Goal: Task Accomplishment & Management: Complete application form

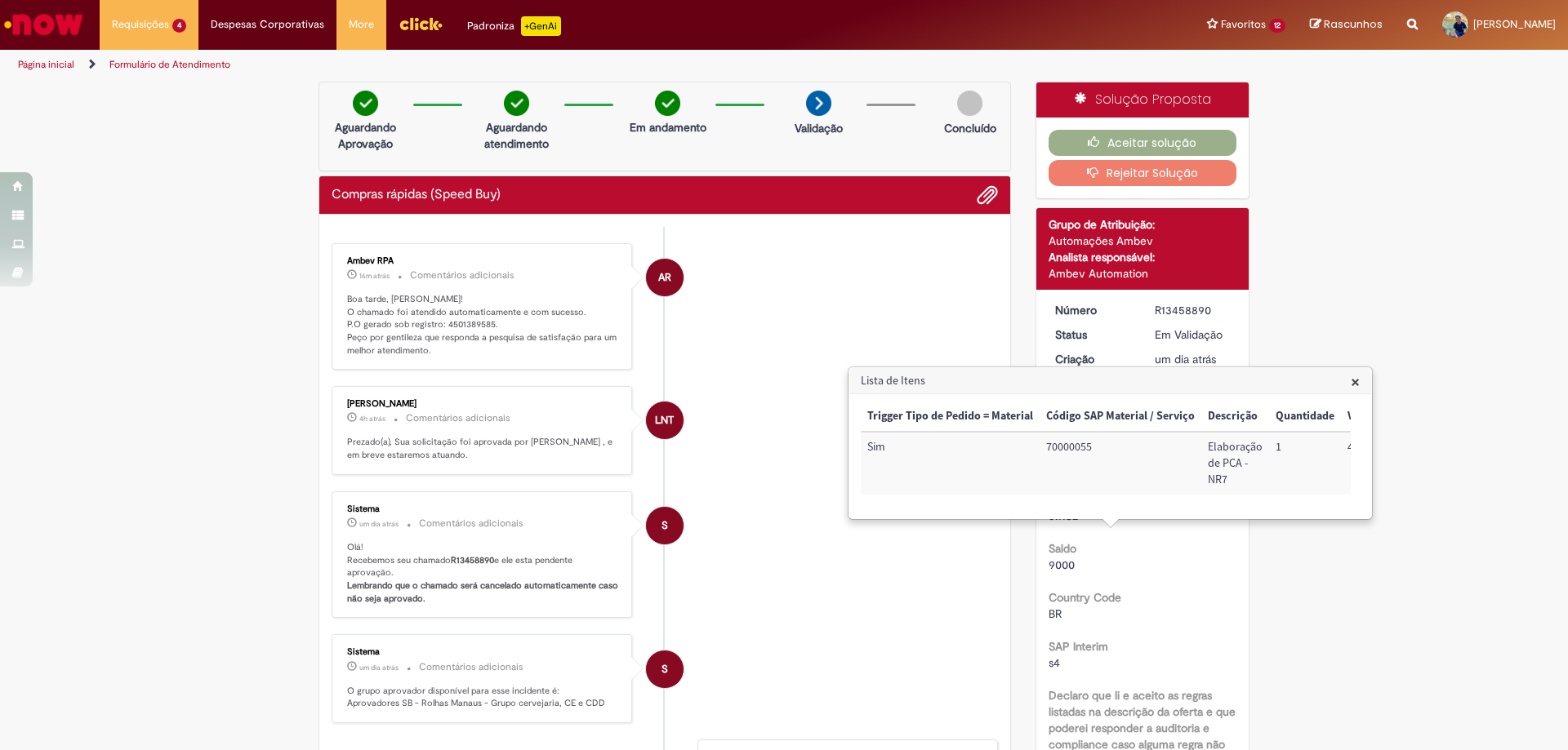
scroll to position [1209, 0]
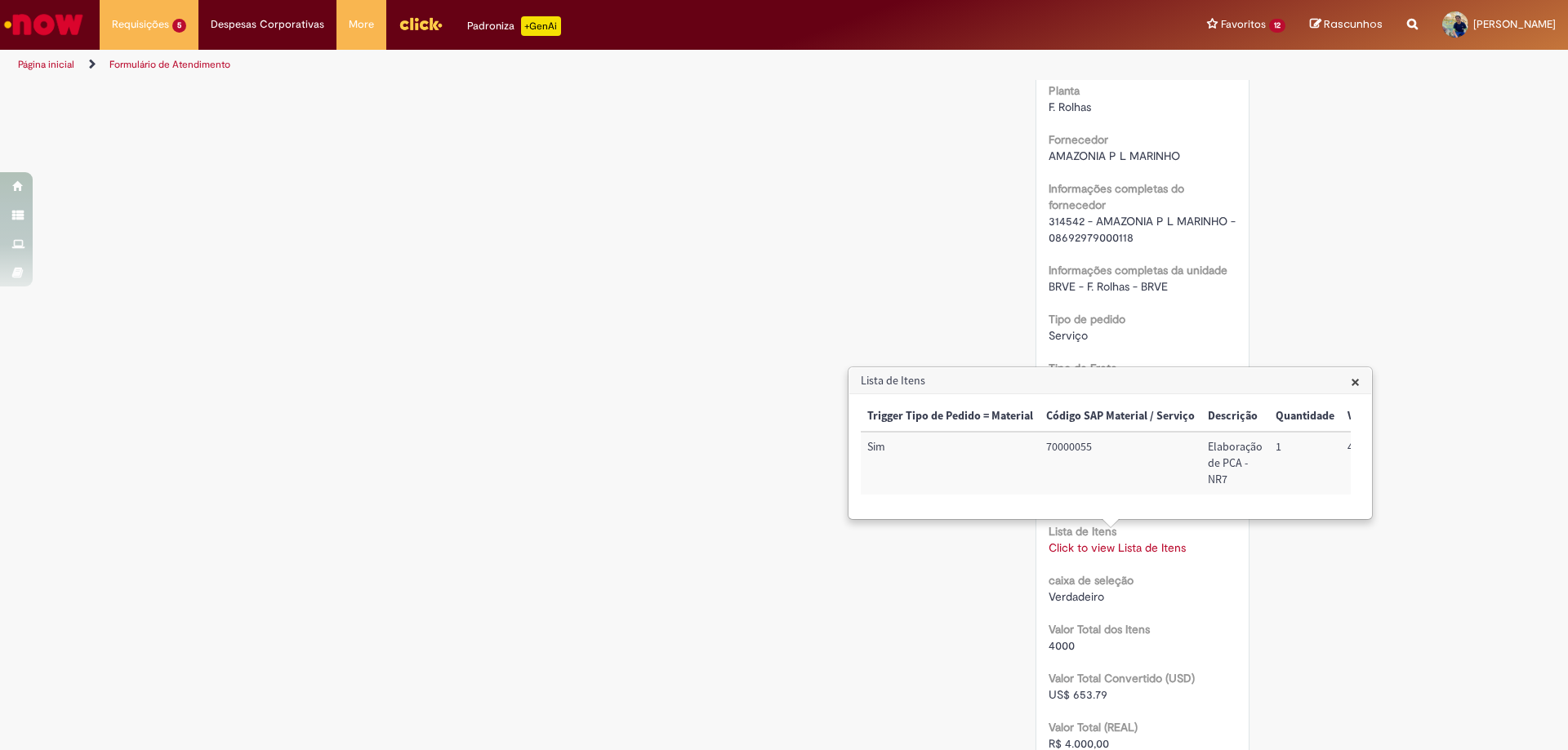
click at [1271, 293] on div "Verificar Código de Barras Aguardando Aprovação Aguardando atendimento Em andam…" at bounding box center [784, 179] width 1568 height 2613
click at [1351, 381] on span "×" at bounding box center [1355, 381] width 9 height 22
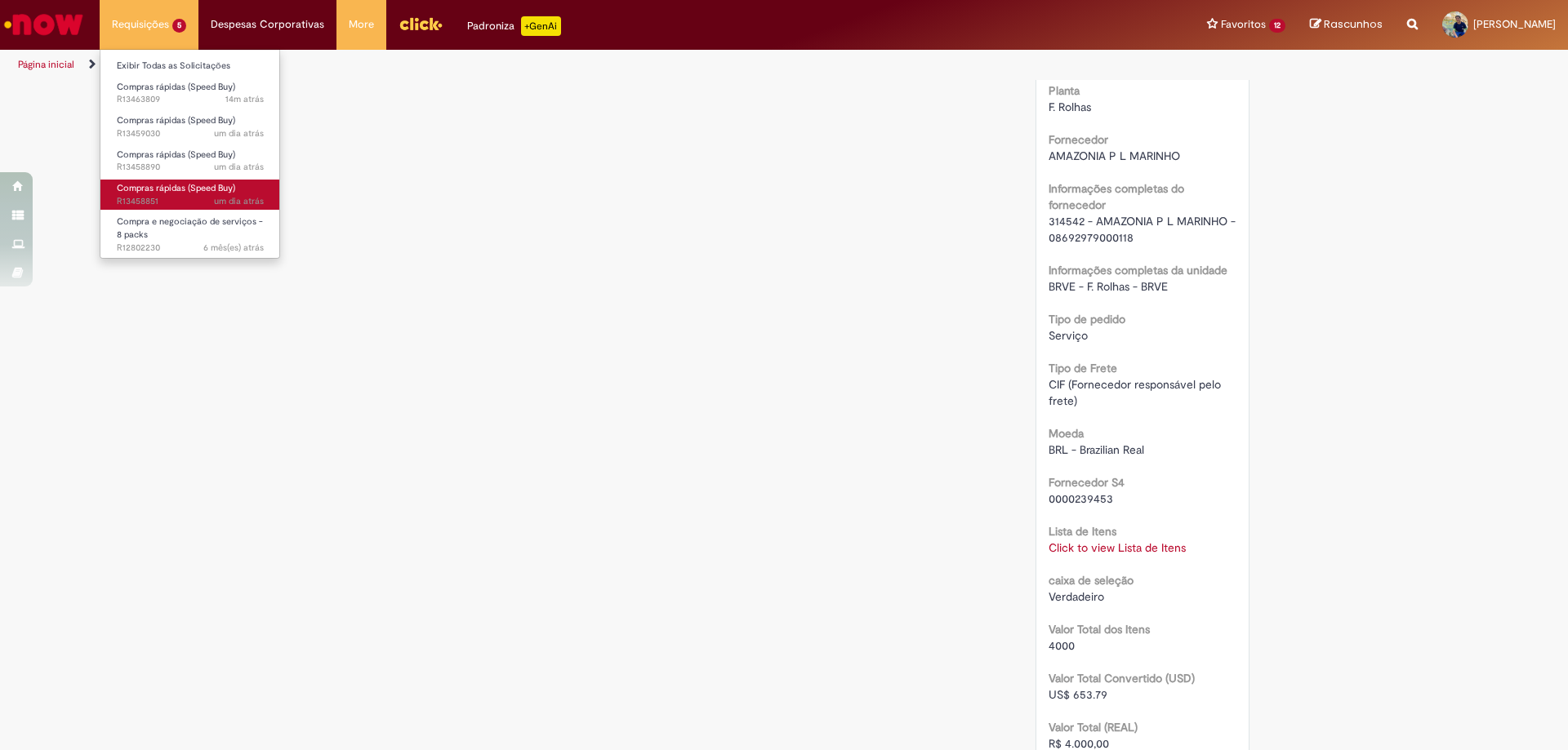
click at [188, 191] on span "Compras rápidas (Speed Buy)" at bounding box center [176, 188] width 119 height 12
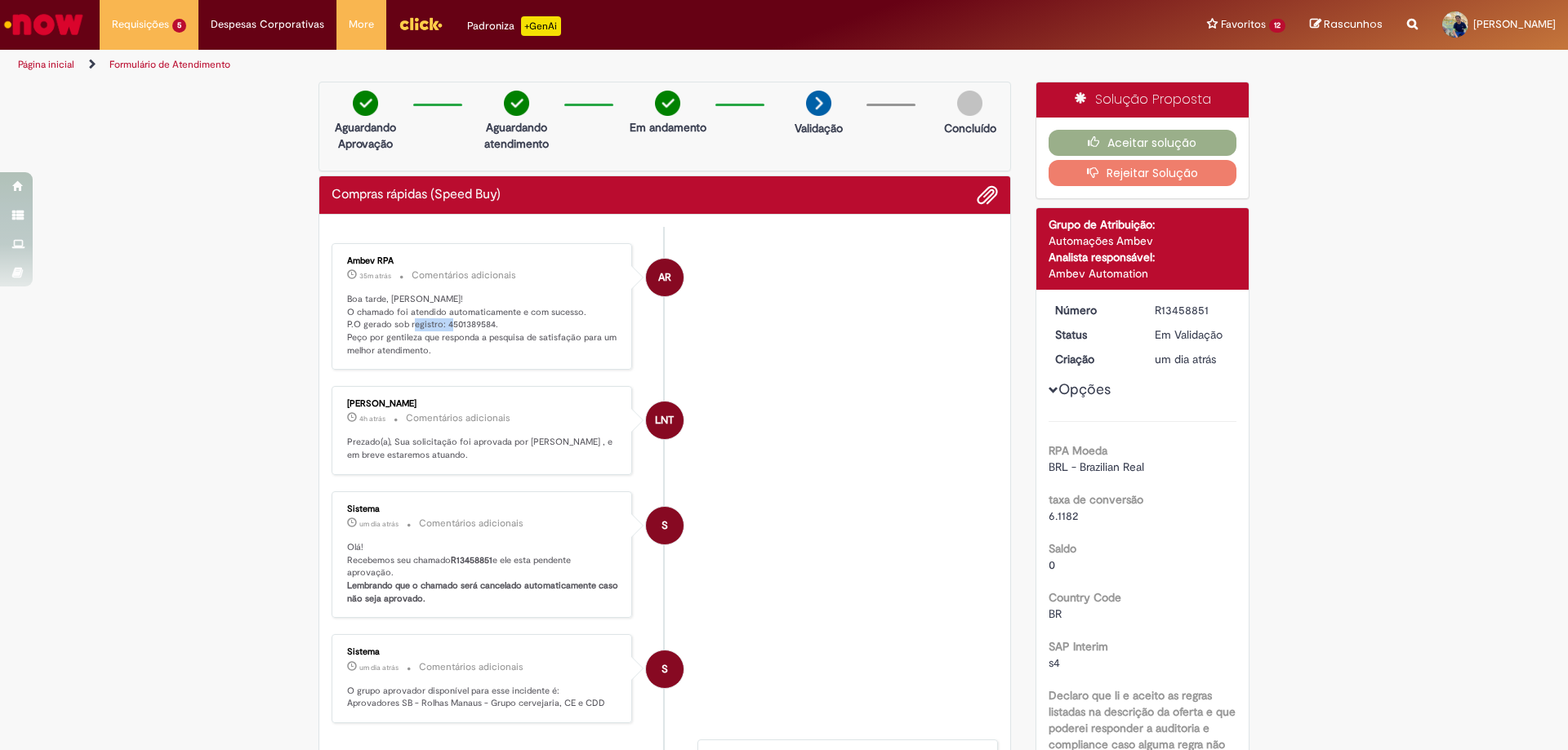
drag, startPoint x: 438, startPoint y: 328, endPoint x: 486, endPoint y: 329, distance: 48.0
click at [486, 329] on p "Boa tarde, [PERSON_NAME]! O chamado foi atendido automaticamente e com sucesso.…" at bounding box center [482, 325] width 272 height 64
copy p "4501389584"
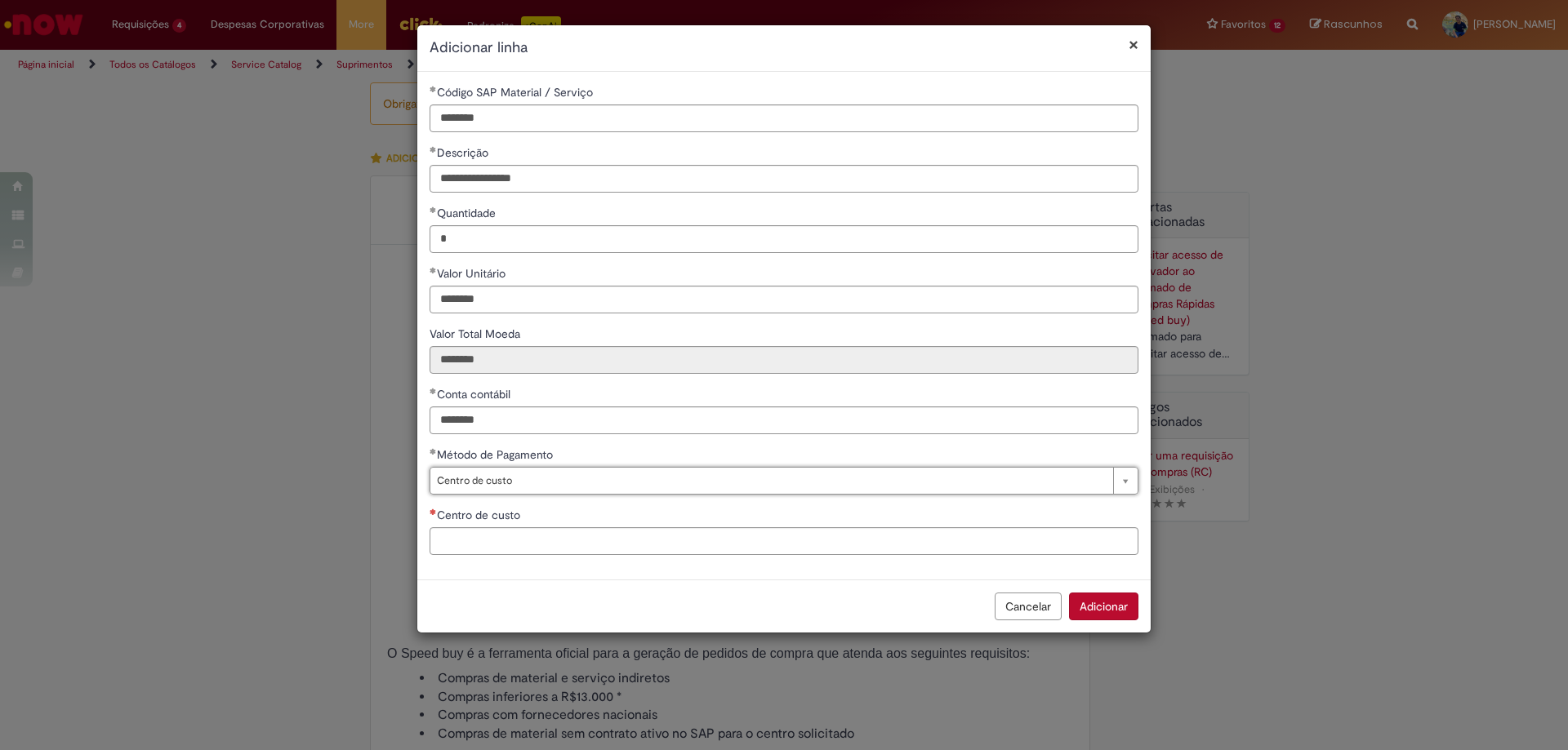
select select "**********"
select select "*******"
select select "**********"
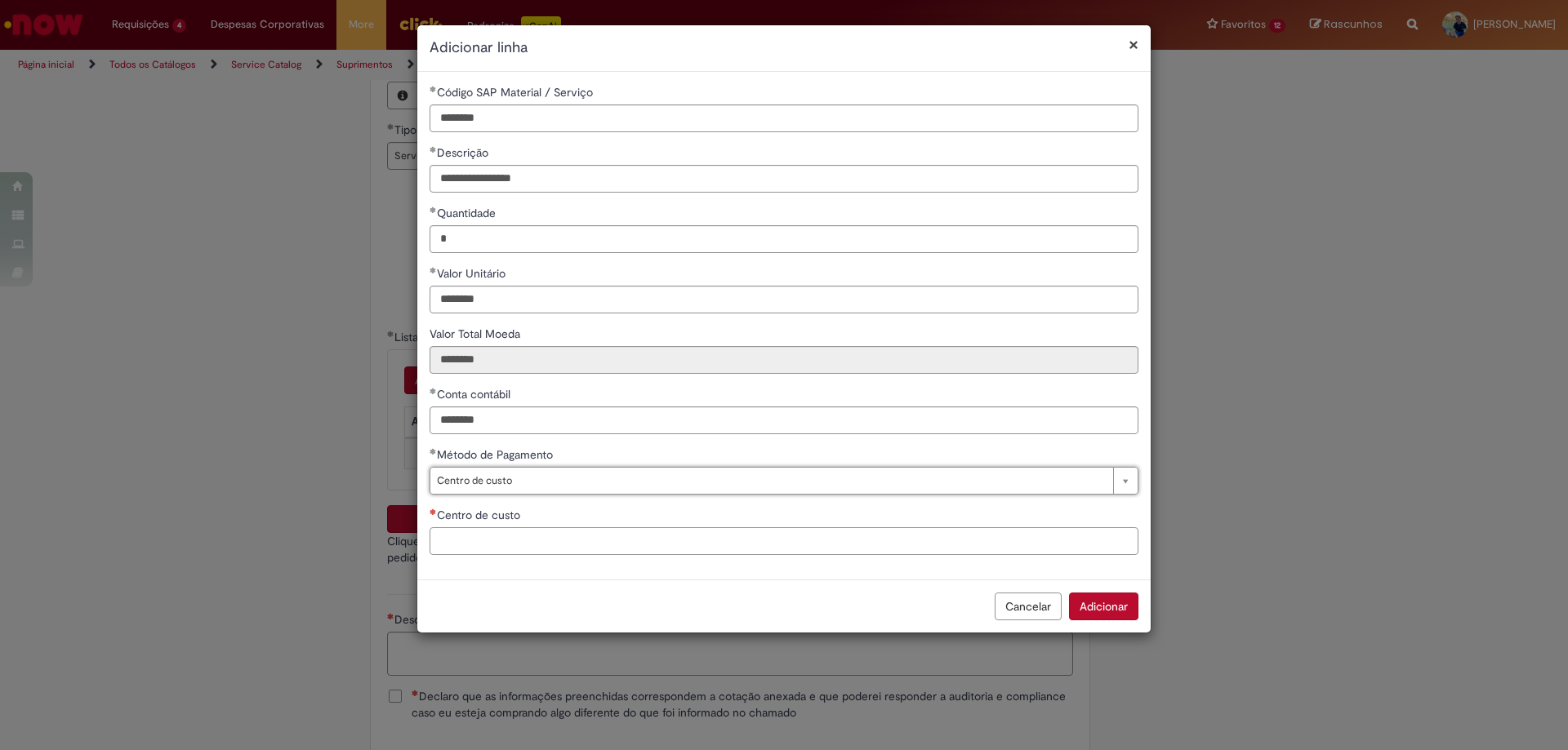
click at [518, 535] on input "Centro de custo" at bounding box center [784, 542] width 709 height 28
type input "**********"
click at [1114, 610] on button "Adicionar" at bounding box center [1103, 607] width 69 height 28
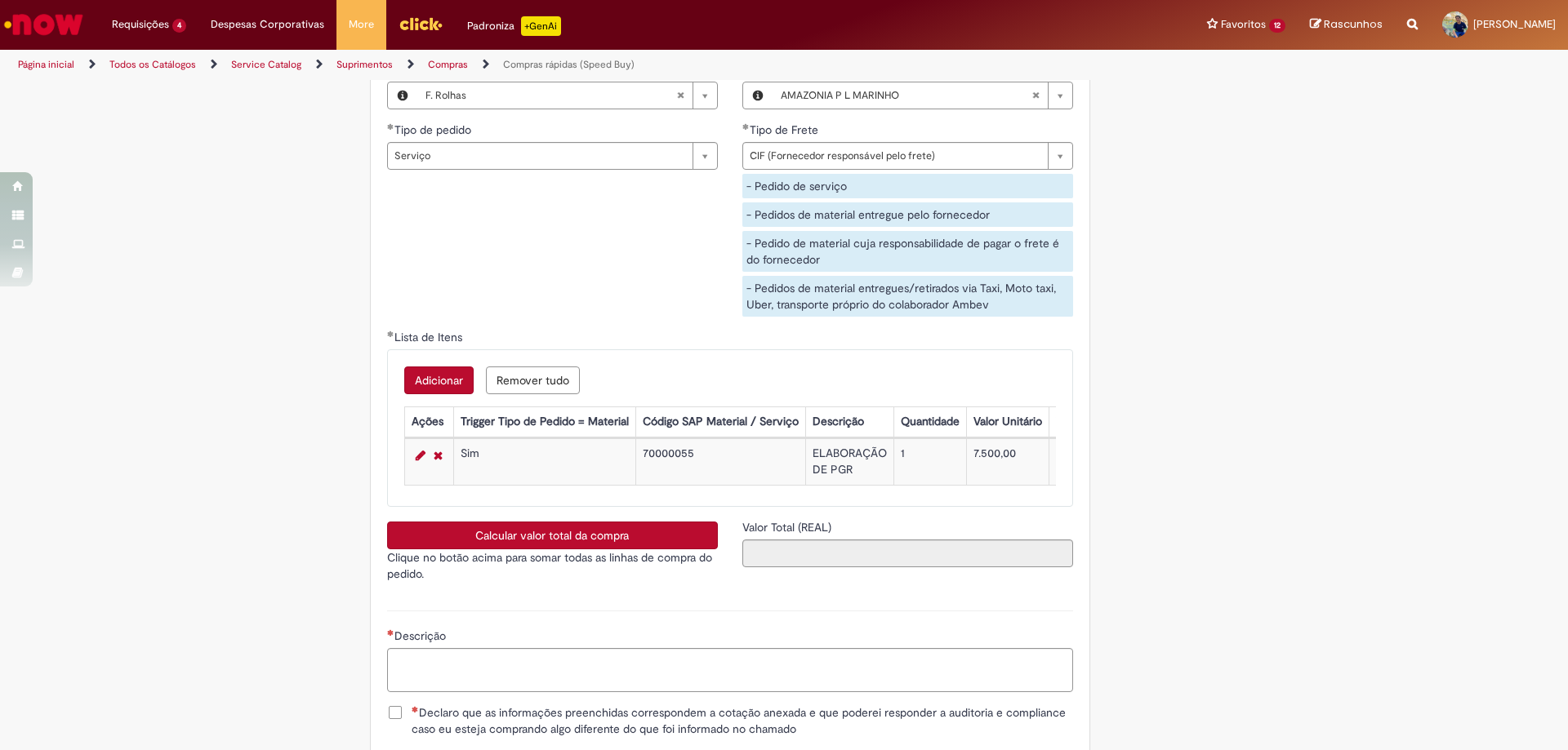
click at [653, 541] on button "Calcular valor total da compra" at bounding box center [553, 536] width 331 height 28
type input "**********"
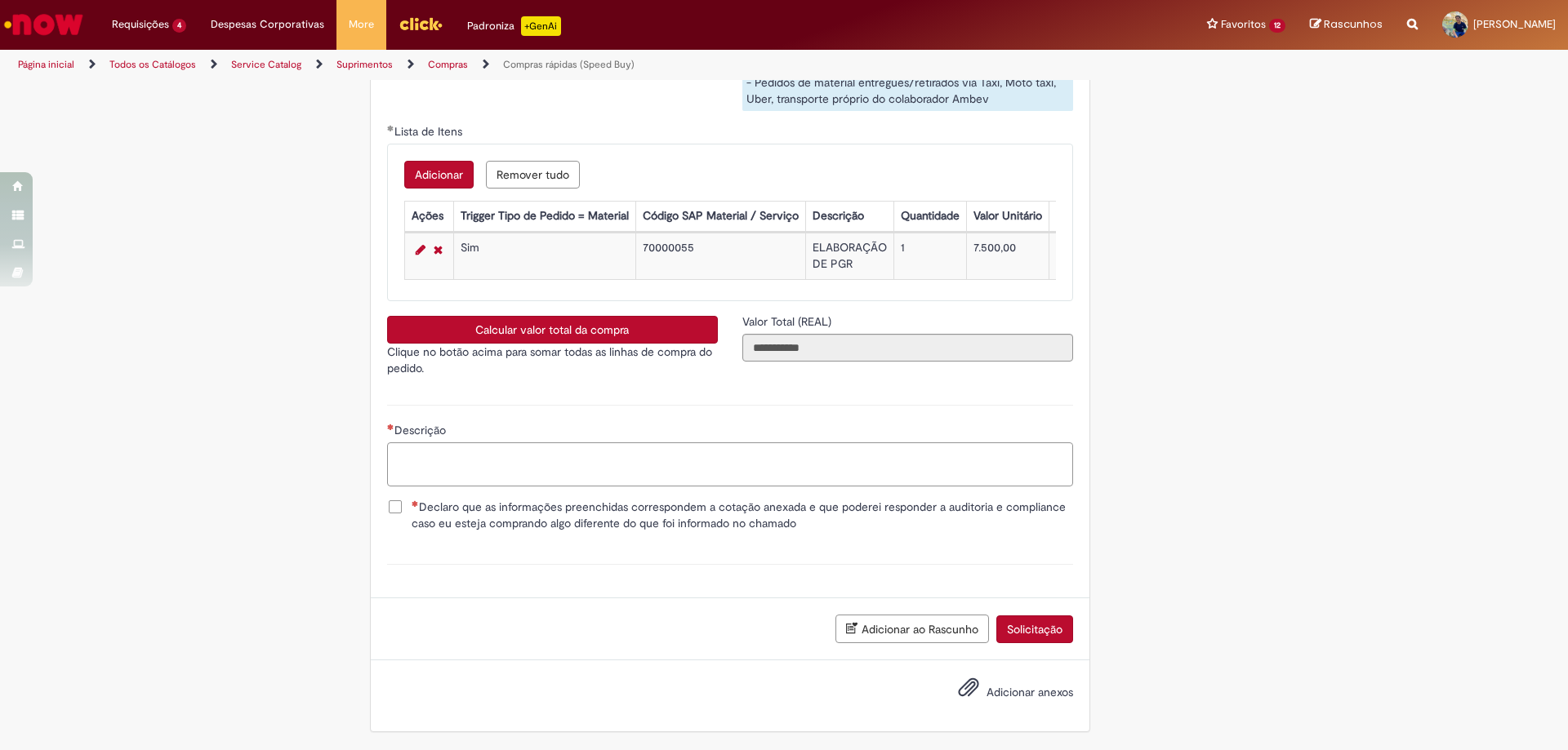
click at [573, 454] on textarea "Descrição" at bounding box center [731, 464] width 686 height 44
type textarea "**********"
click at [411, 507] on span "Declaro que as informações preenchidas correspondem a cotação anexada e que pod…" at bounding box center [741, 515] width 661 height 33
click at [1003, 698] on span "Adicionar anexos" at bounding box center [1030, 692] width 87 height 15
click at [0, 0] on input "Adicionar anexos" at bounding box center [0, 0] width 0 height 0
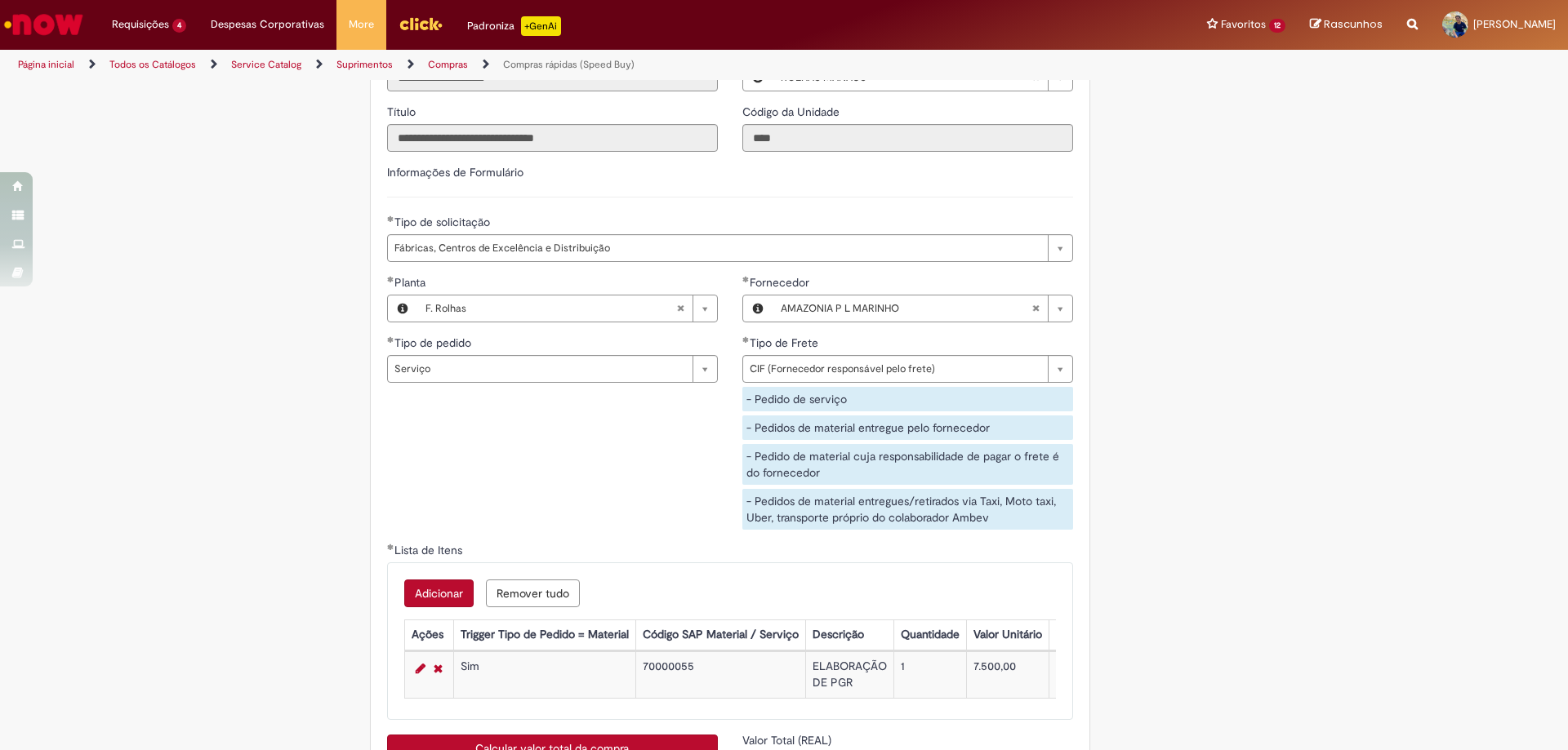
scroll to position [2760, 0]
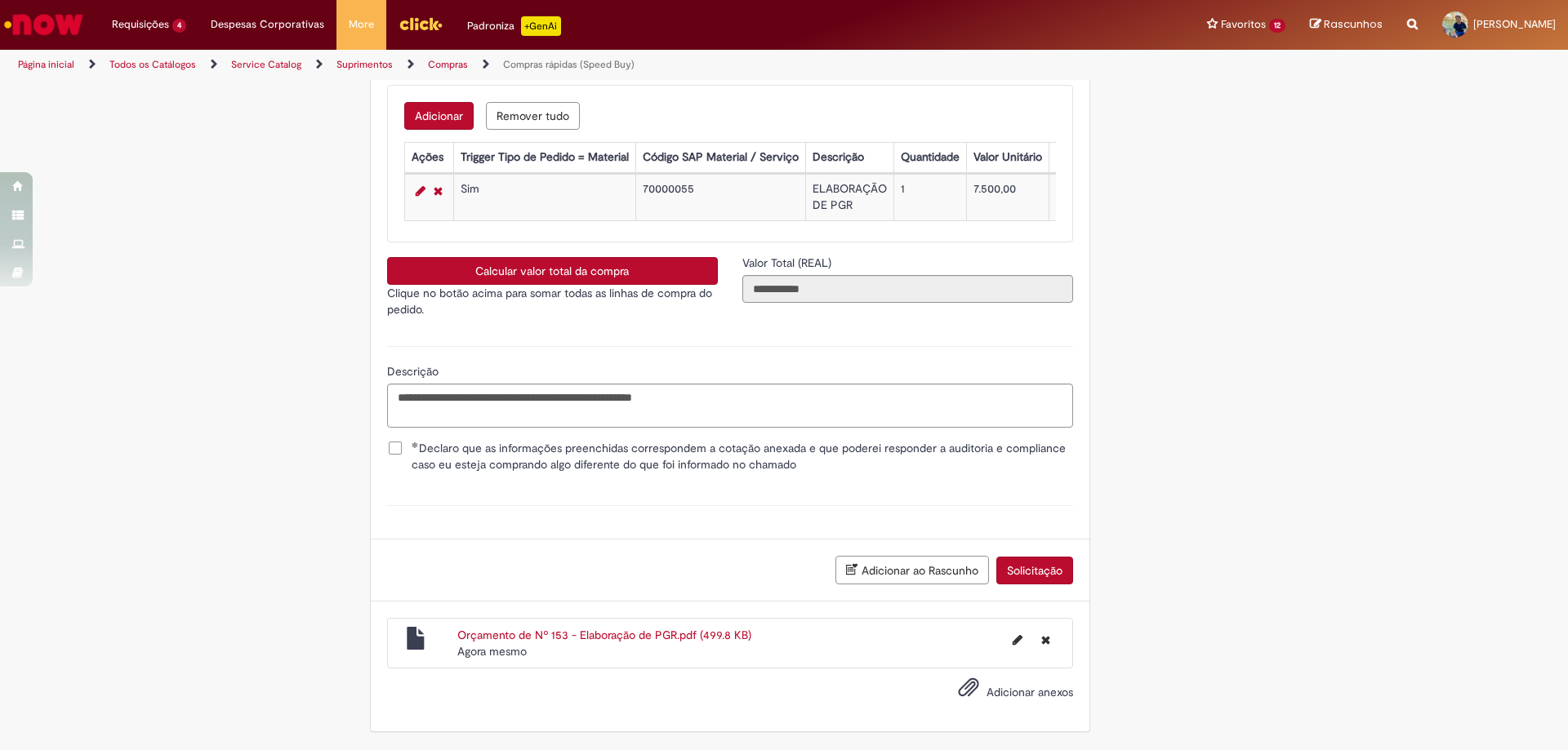
click at [1046, 575] on button "Solicitação" at bounding box center [1035, 570] width 77 height 28
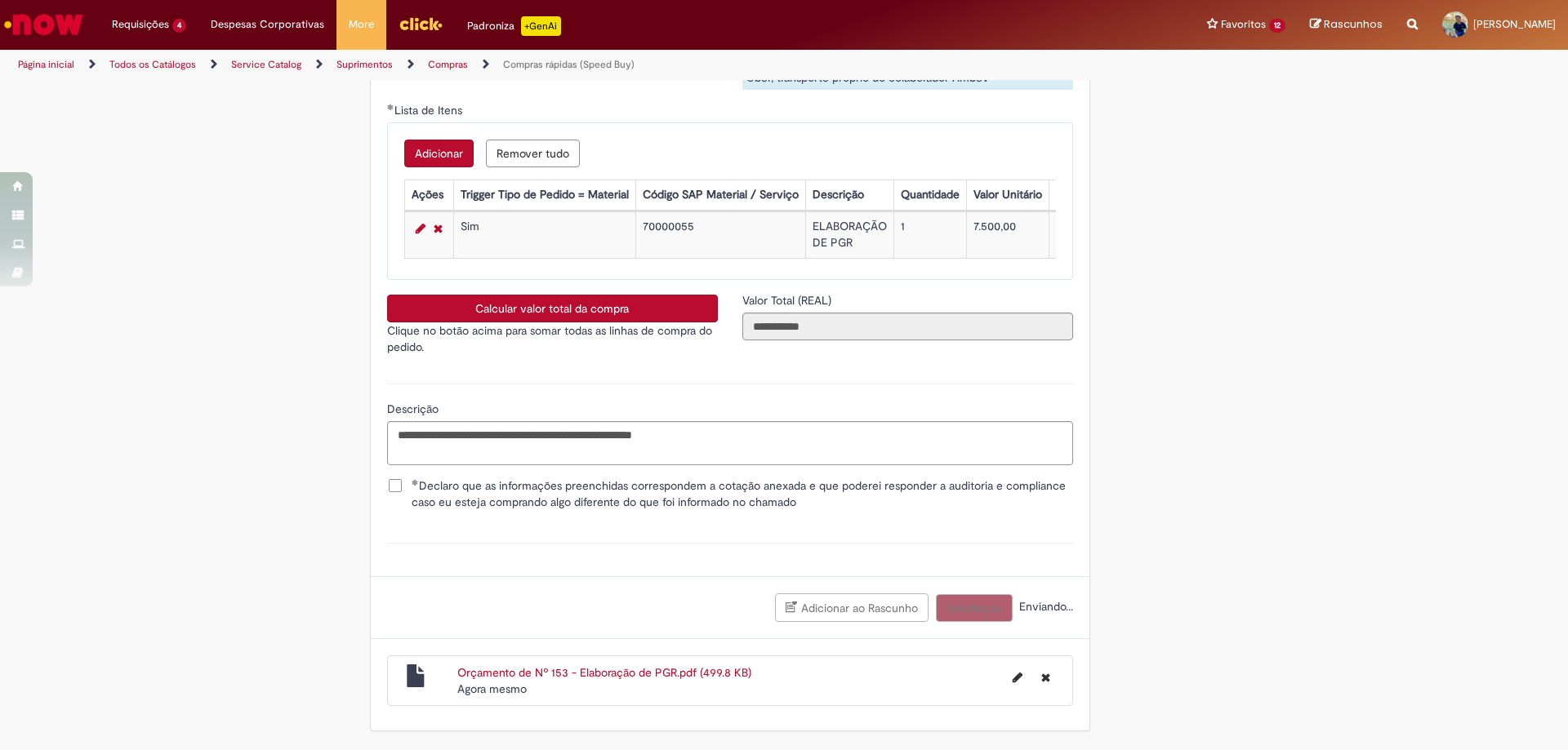
scroll to position [2722, 0]
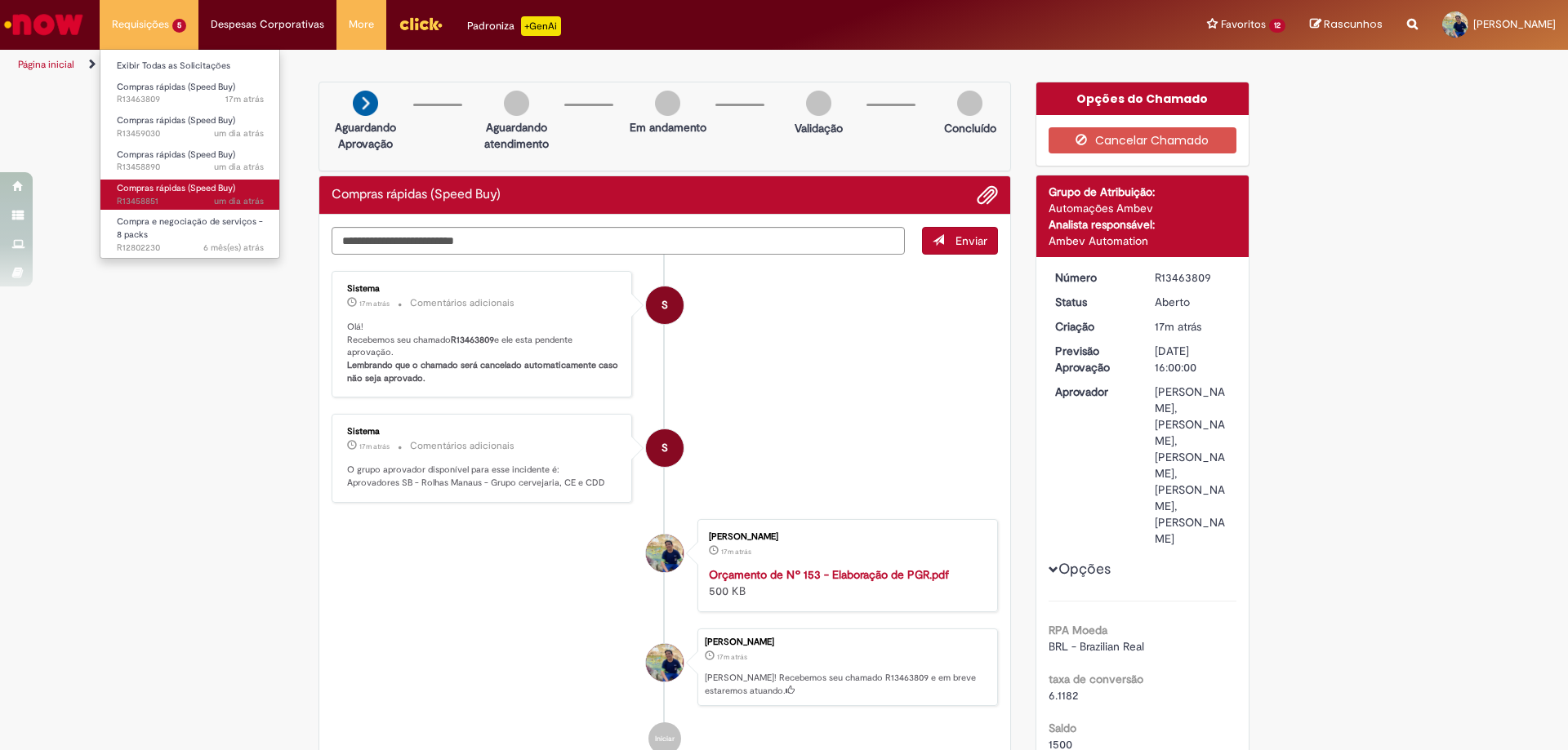
click at [186, 196] on span "um dia atrás um dia atrás R13458851" at bounding box center [190, 201] width 147 height 13
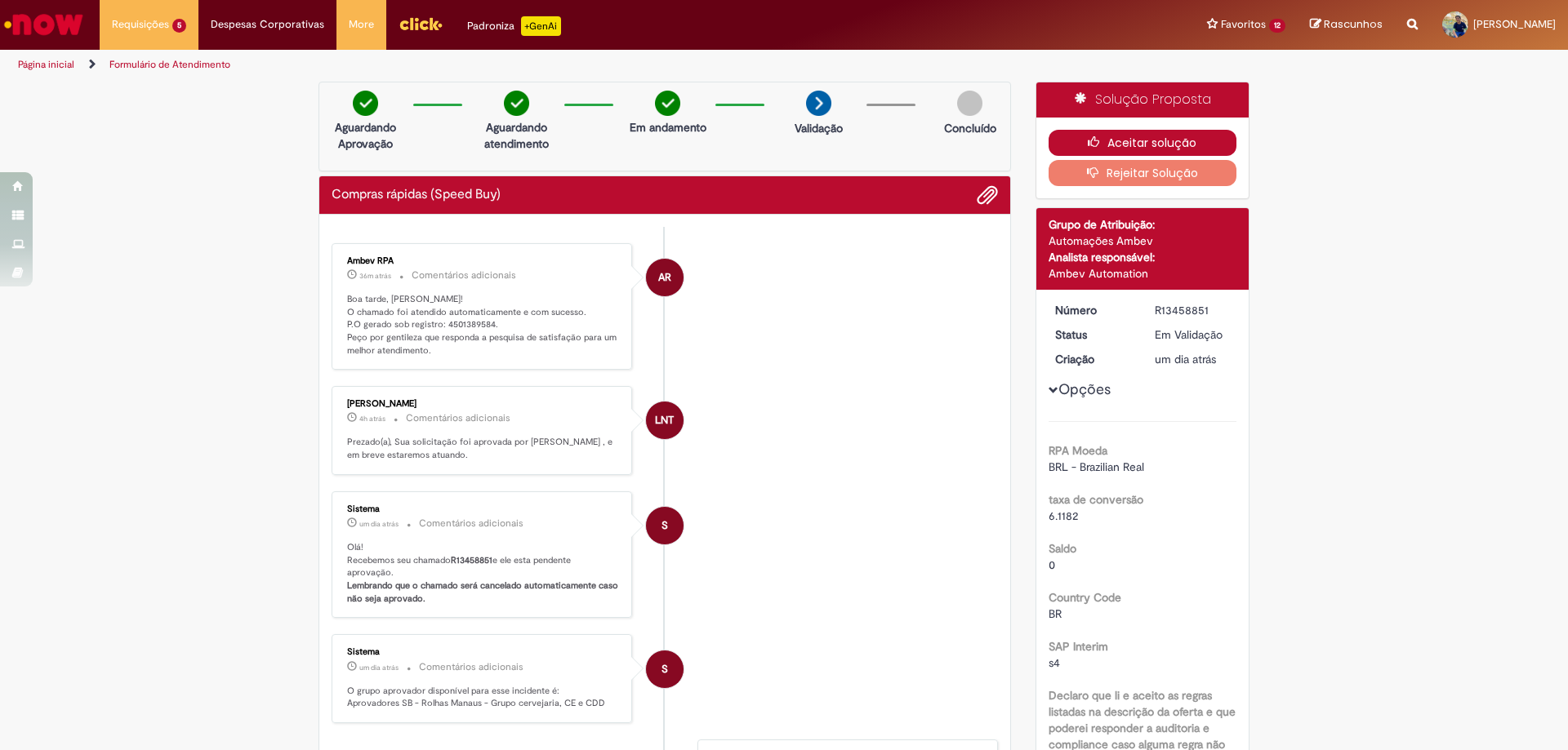
click at [1102, 142] on button "Aceitar solução" at bounding box center [1143, 142] width 189 height 26
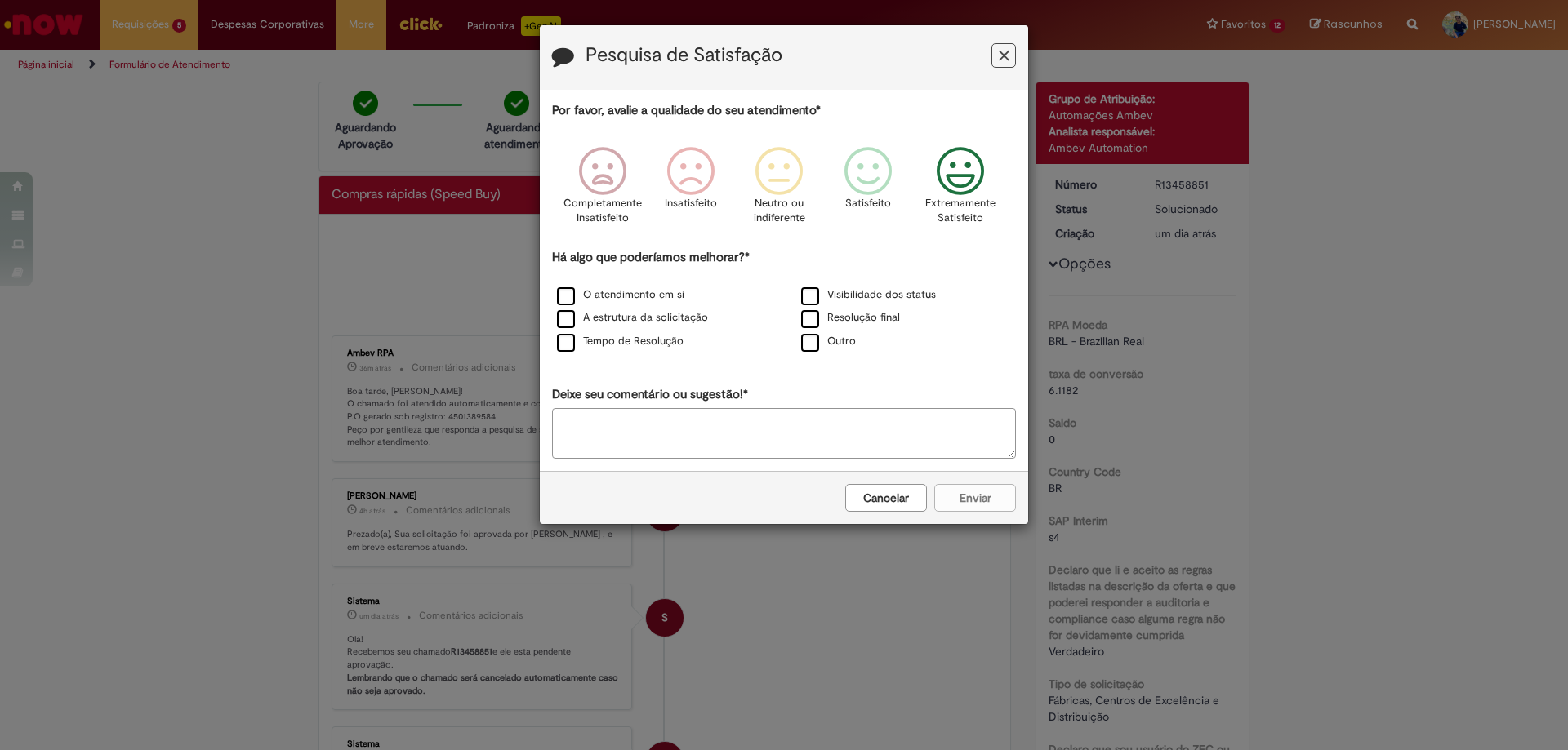
click at [1001, 186] on div "Extremamente Satisfeito" at bounding box center [961, 190] width 93 height 112
click at [653, 345] on label "Tempo de Resolução" at bounding box center [620, 342] width 127 height 16
click at [1008, 496] on button "Enviar" at bounding box center [975, 498] width 82 height 28
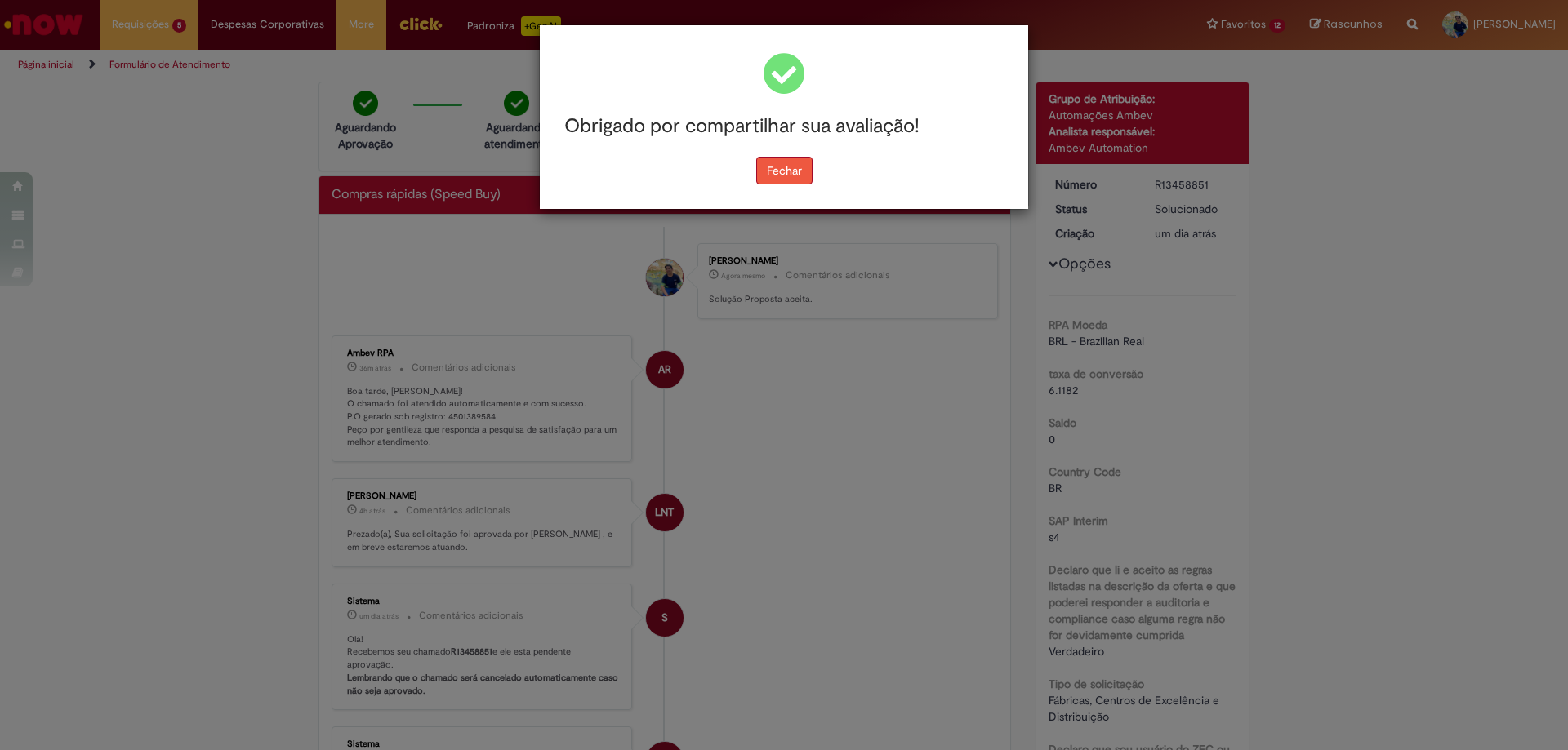
click at [796, 178] on button "Fechar" at bounding box center [784, 171] width 56 height 28
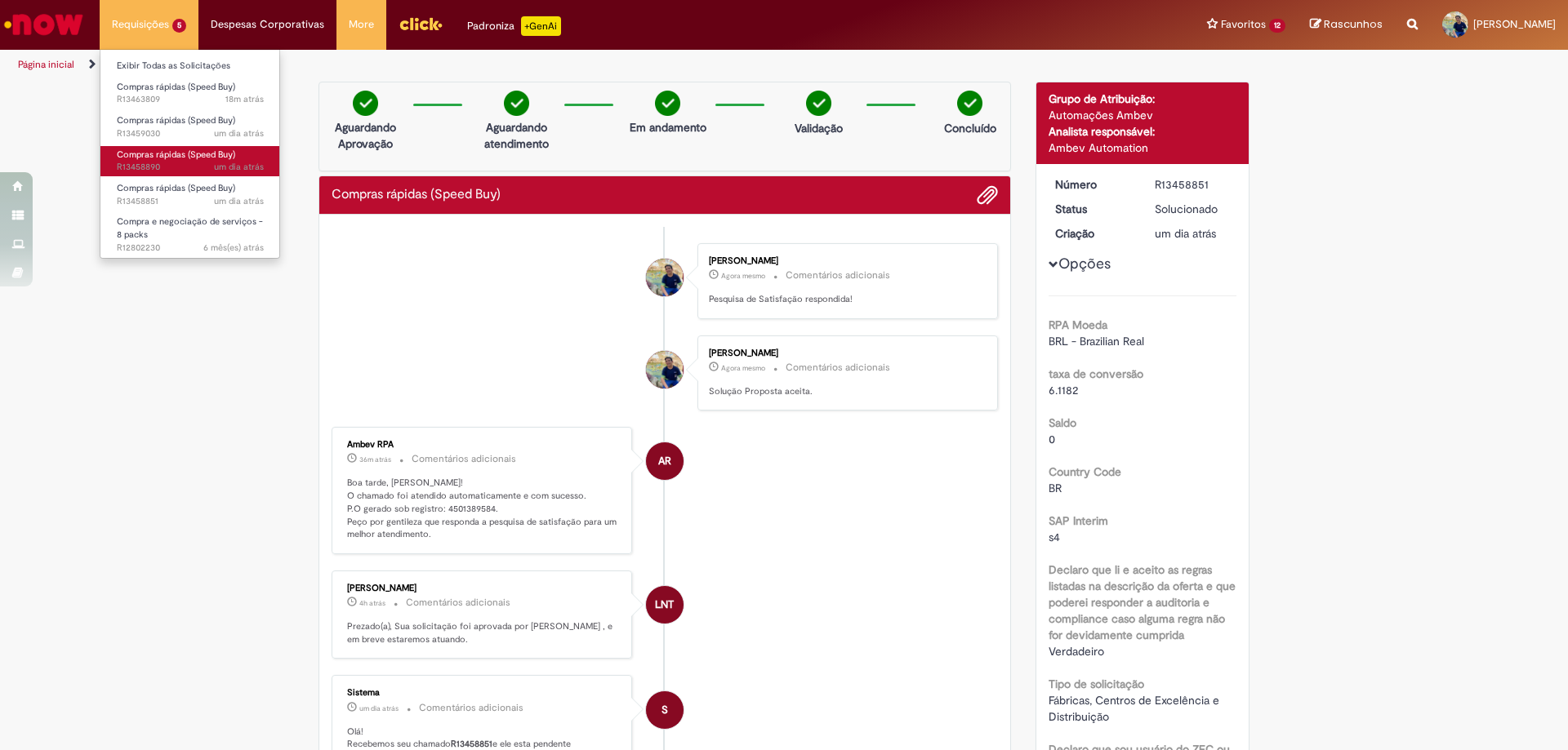
click at [210, 161] on link "Compras rápidas (Speed Buy) um dia atrás um dia atrás R13458890" at bounding box center [191, 161] width 180 height 31
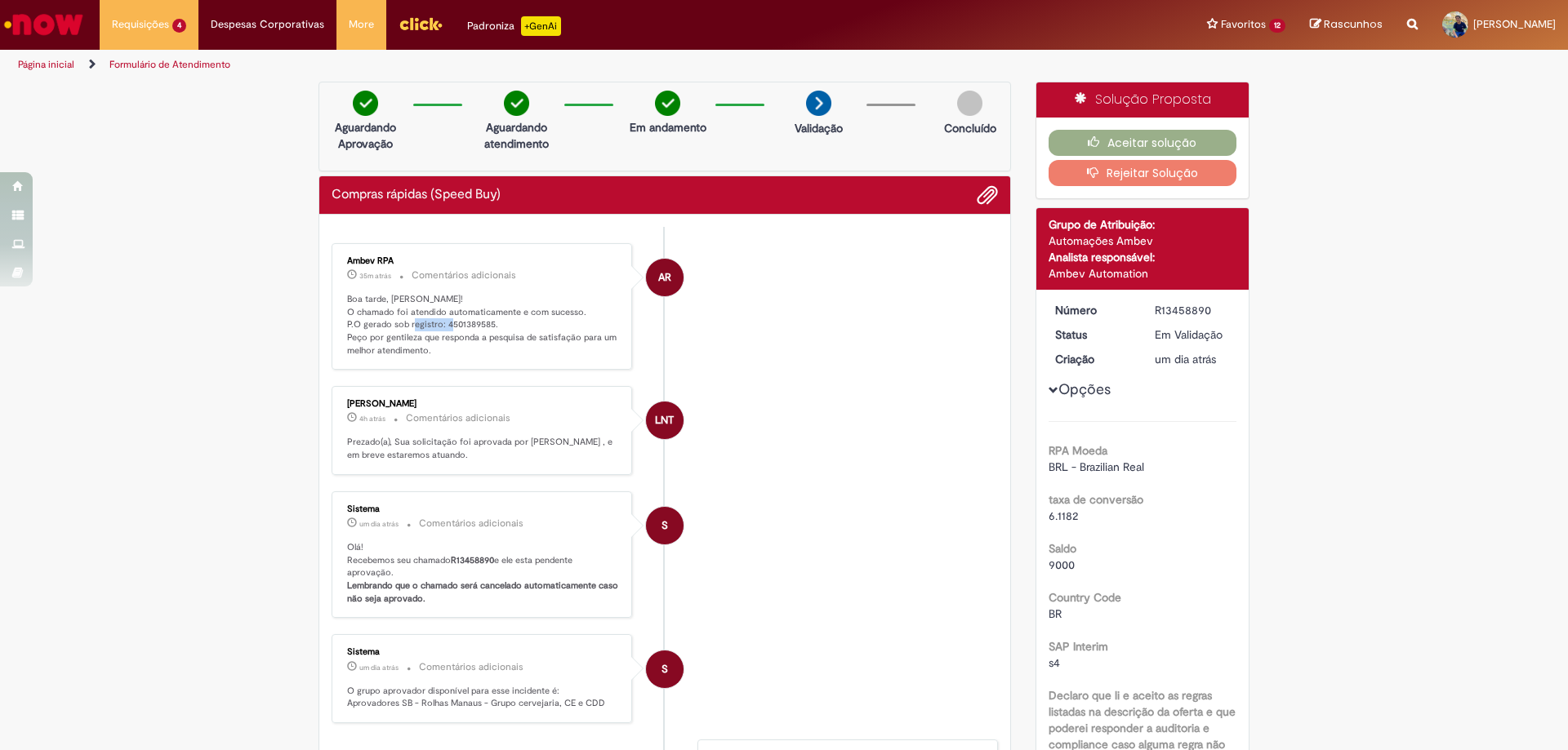
drag, startPoint x: 439, startPoint y: 325, endPoint x: 486, endPoint y: 323, distance: 47.0
click at [486, 323] on p "Boa tarde, [PERSON_NAME]! O chamado foi atendido automaticamente e com sucesso.…" at bounding box center [482, 325] width 272 height 64
copy p "4501389585"
click at [1078, 143] on button "Aceitar solução" at bounding box center [1143, 142] width 189 height 26
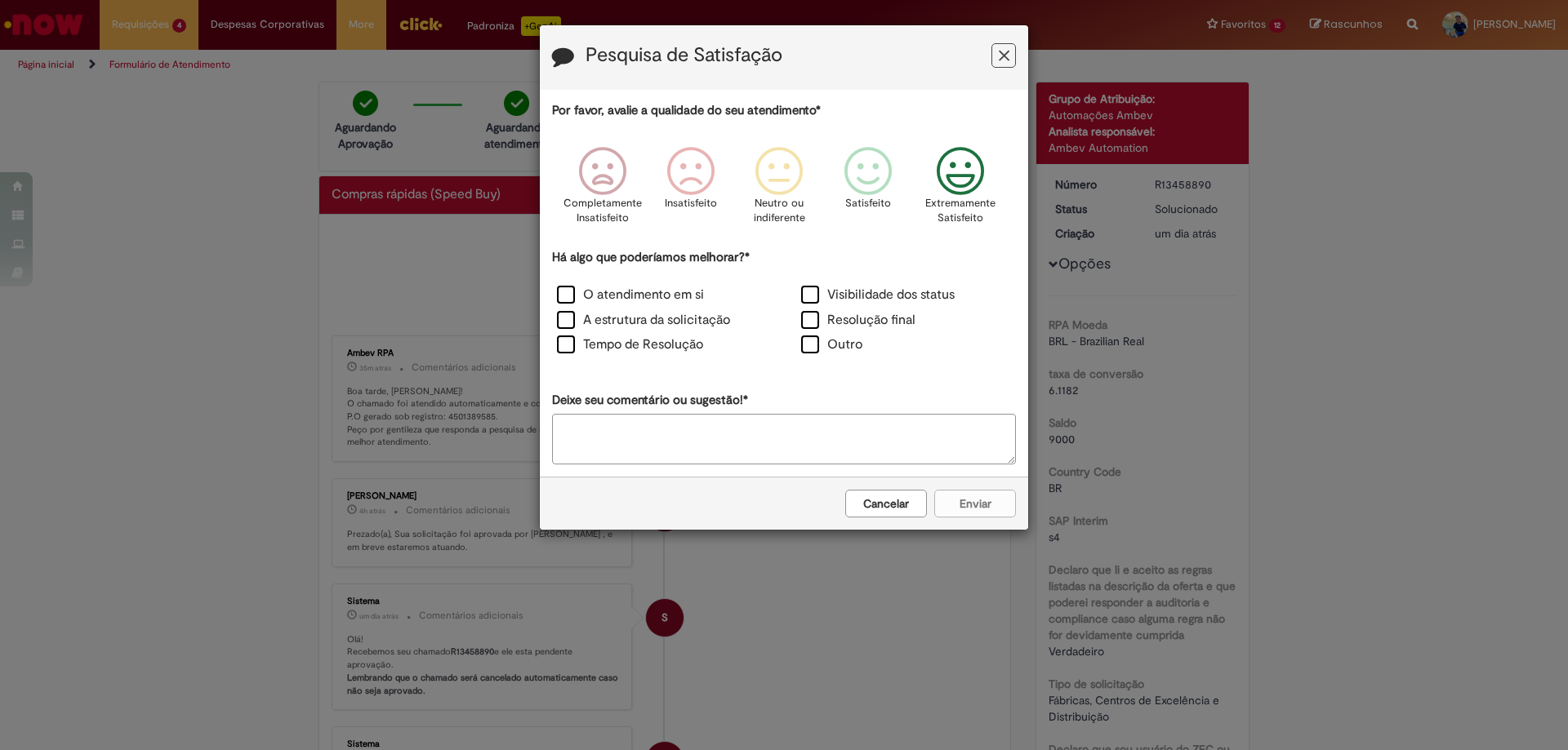
click at [966, 182] on icon "Feedback" at bounding box center [961, 172] width 61 height 49
click at [614, 341] on label "Tempo de Resolução" at bounding box center [630, 345] width 146 height 19
click at [956, 500] on button "Enviar" at bounding box center [975, 504] width 82 height 28
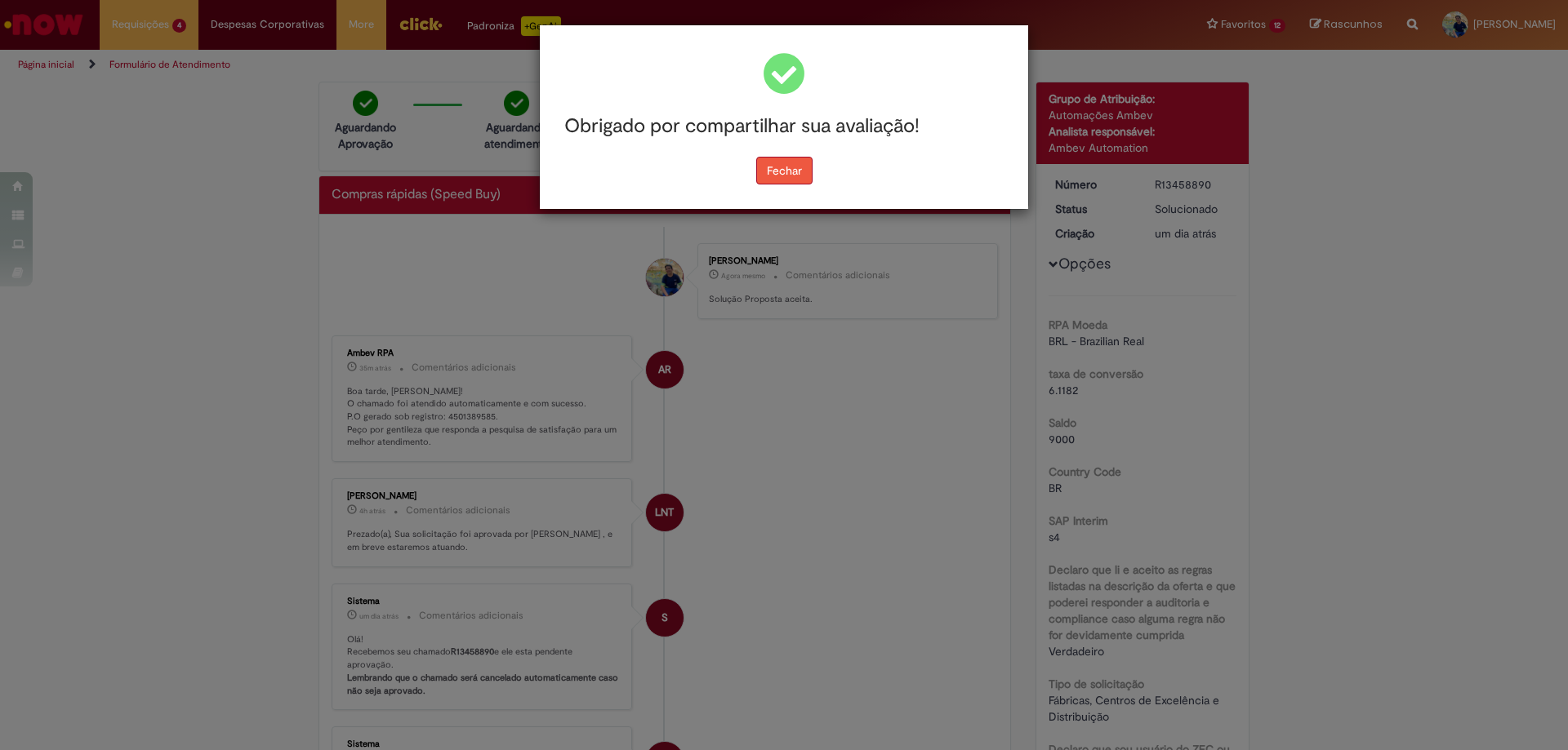
click at [784, 175] on button "Fechar" at bounding box center [784, 171] width 56 height 28
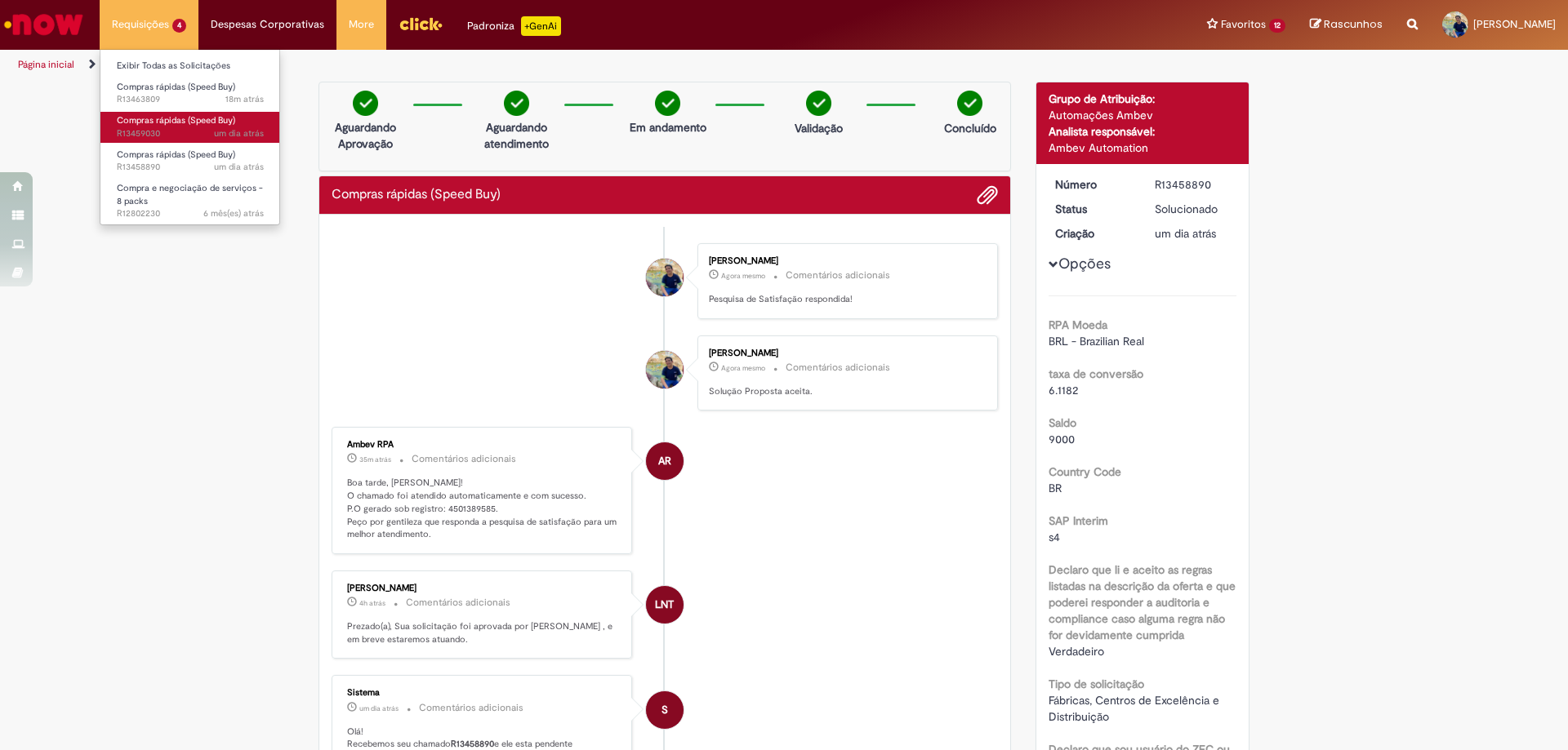
click at [155, 127] on span "um dia atrás um dia atrás R13459030" at bounding box center [190, 133] width 147 height 13
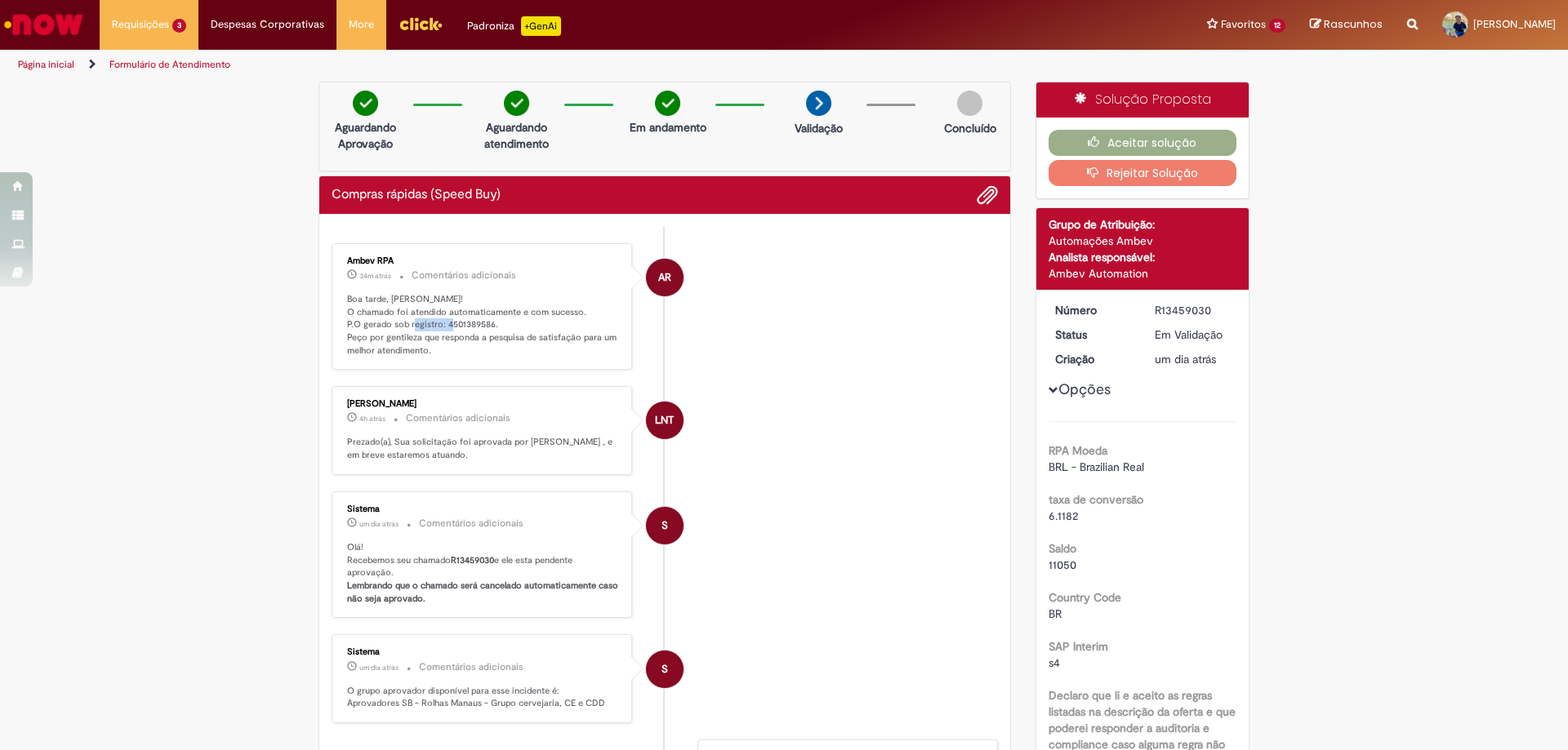
drag, startPoint x: 441, startPoint y: 324, endPoint x: 484, endPoint y: 328, distance: 43.2
click at [484, 328] on p "Boa tarde, [PERSON_NAME]! O chamado foi atendido automaticamente e com sucesso.…" at bounding box center [482, 325] width 272 height 64
click at [1079, 134] on button "Aceitar solução" at bounding box center [1143, 142] width 189 height 26
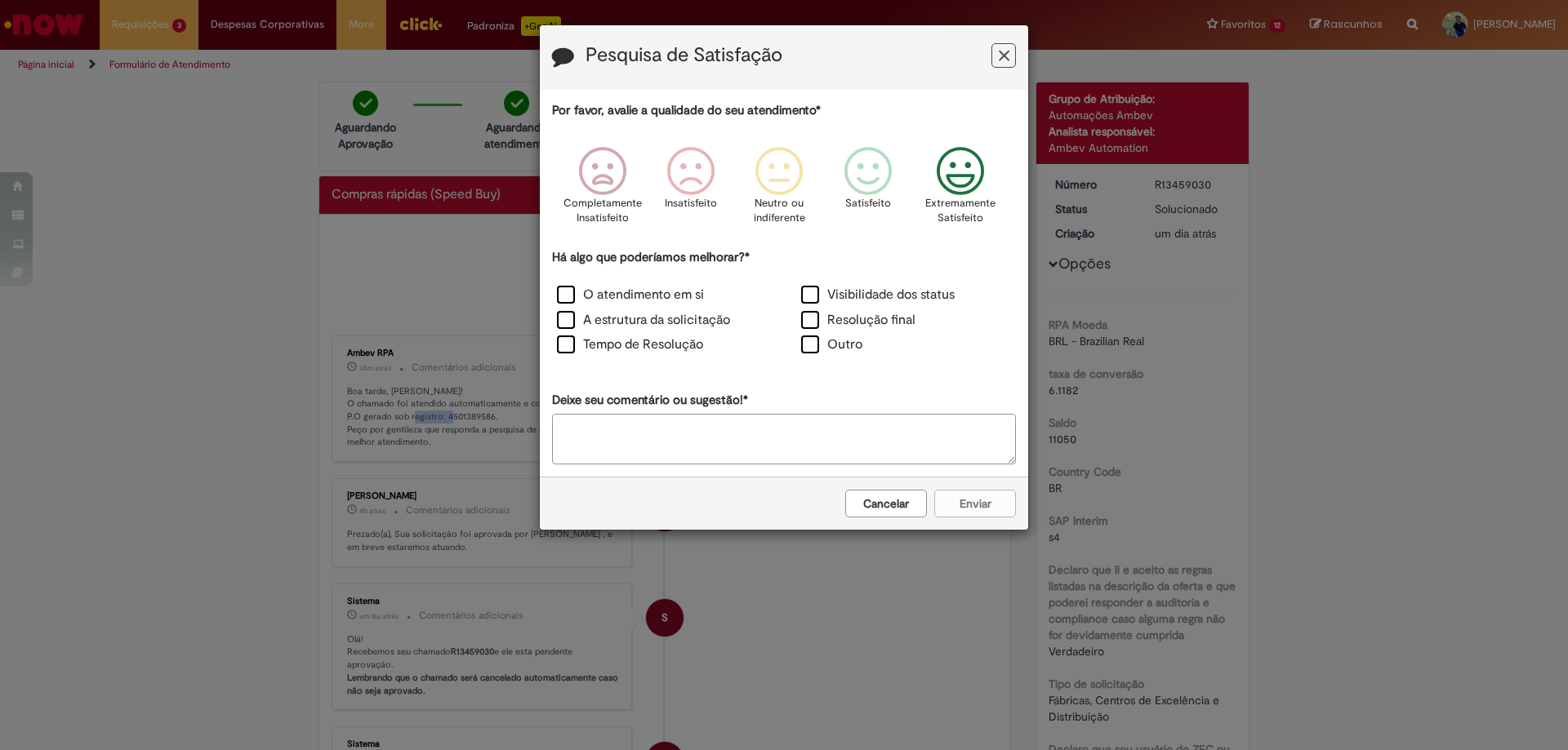
click at [954, 186] on icon "Feedback" at bounding box center [961, 172] width 61 height 49
click at [623, 298] on label "O atendimento em si" at bounding box center [630, 294] width 147 height 19
click at [997, 510] on button "Enviar" at bounding box center [975, 504] width 82 height 28
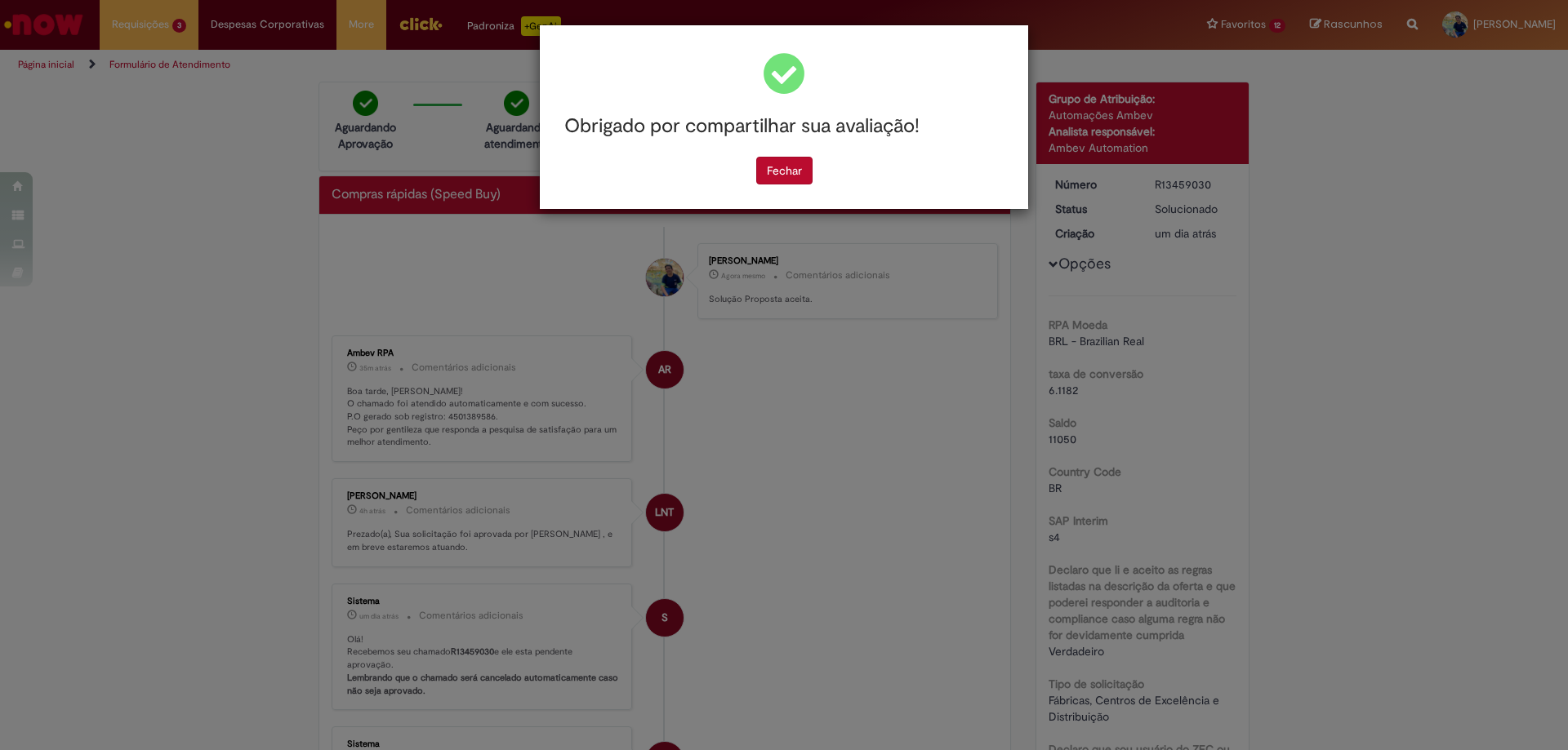
click at [754, 172] on div "Fechar" at bounding box center [784, 171] width 464 height 28
click at [785, 179] on button "Fechar" at bounding box center [784, 171] width 56 height 28
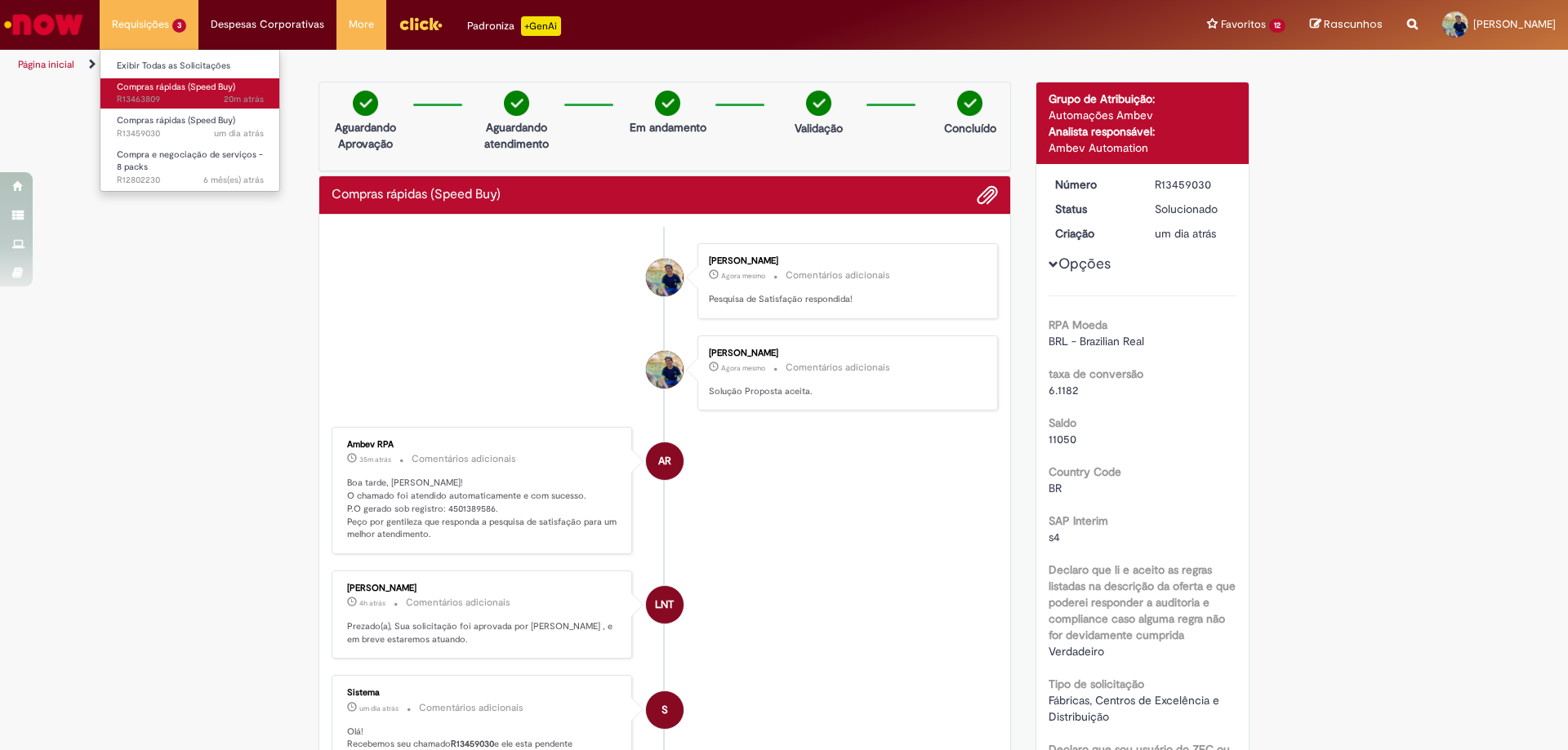
click at [181, 101] on span "20m atrás 20 minutos atrás R13463809" at bounding box center [190, 99] width 147 height 13
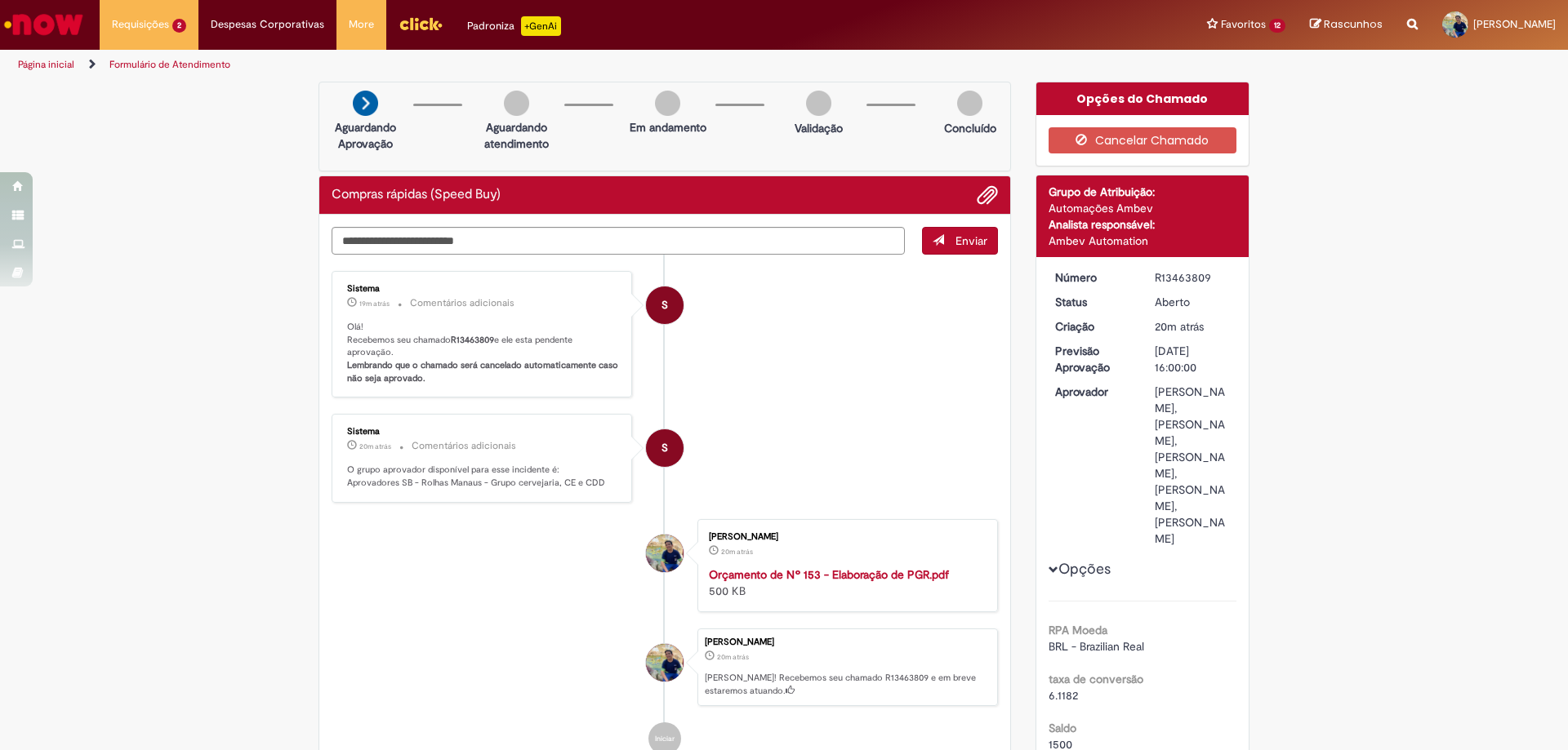
drag, startPoint x: 1149, startPoint y: 276, endPoint x: 1209, endPoint y: 278, distance: 60.0
click at [1209, 278] on div "R13463809" at bounding box center [1192, 278] width 76 height 17
copy div "R13463809"
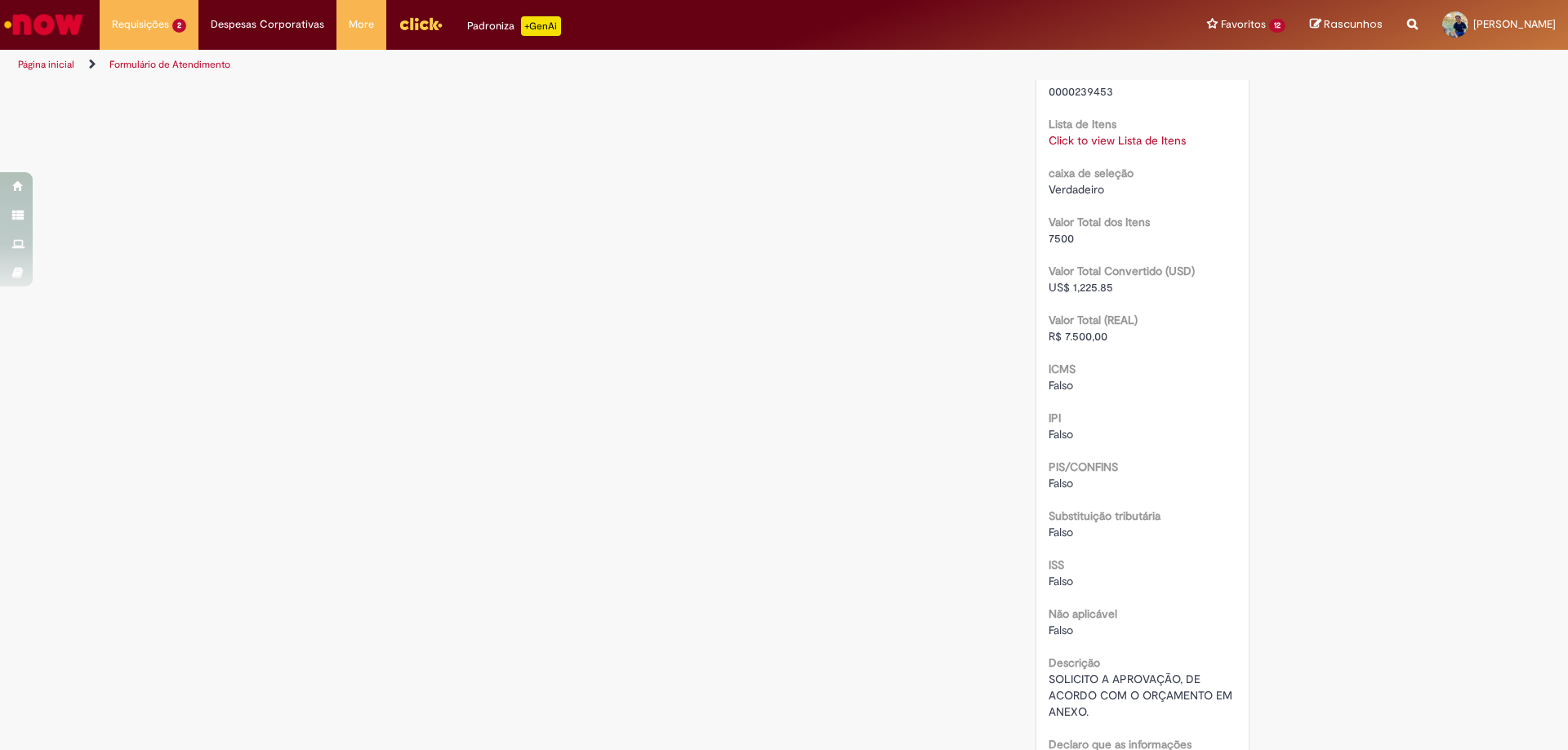
scroll to position [1469, 0]
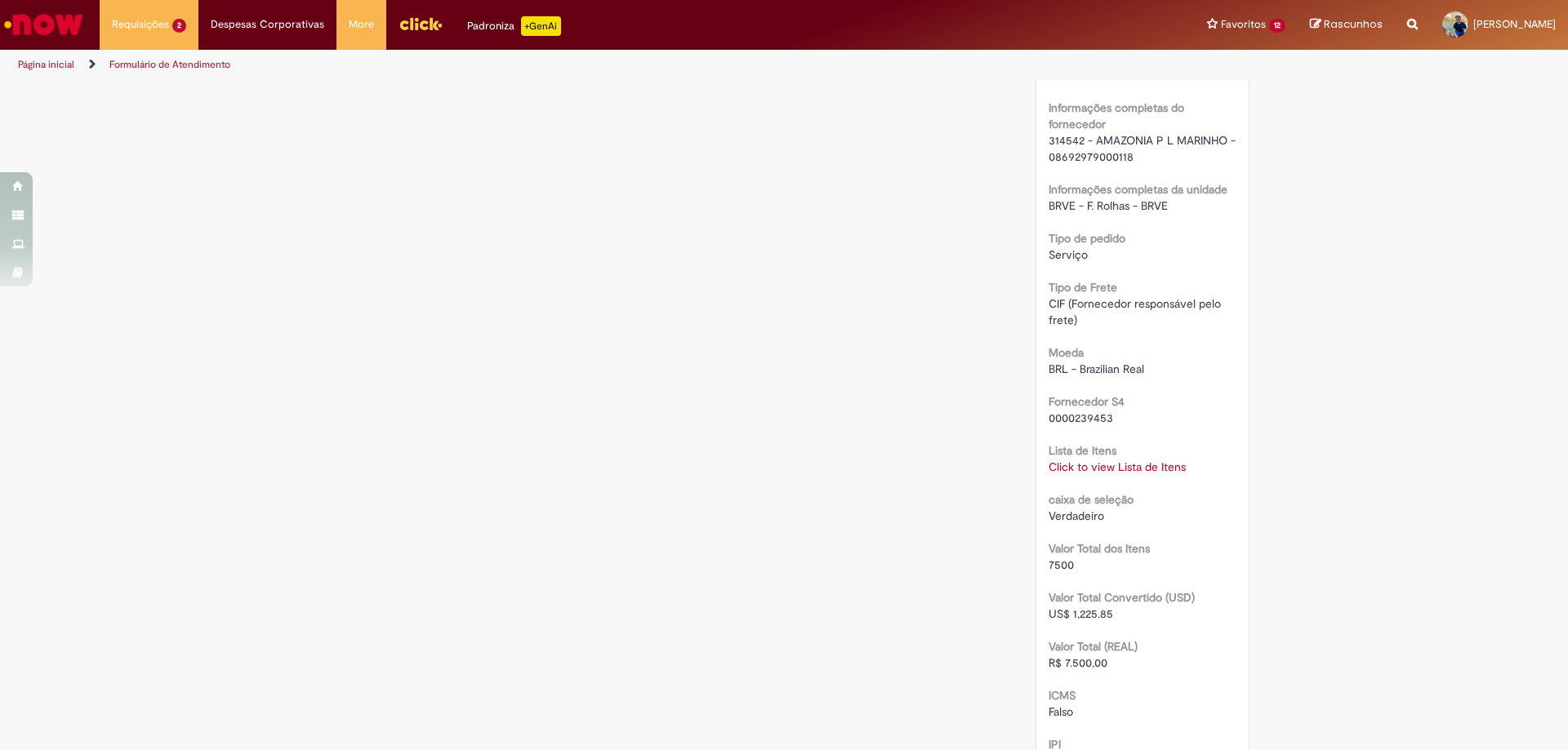
click at [1128, 474] on link "Click to view Lista de Itens" at bounding box center [1117, 466] width 137 height 15
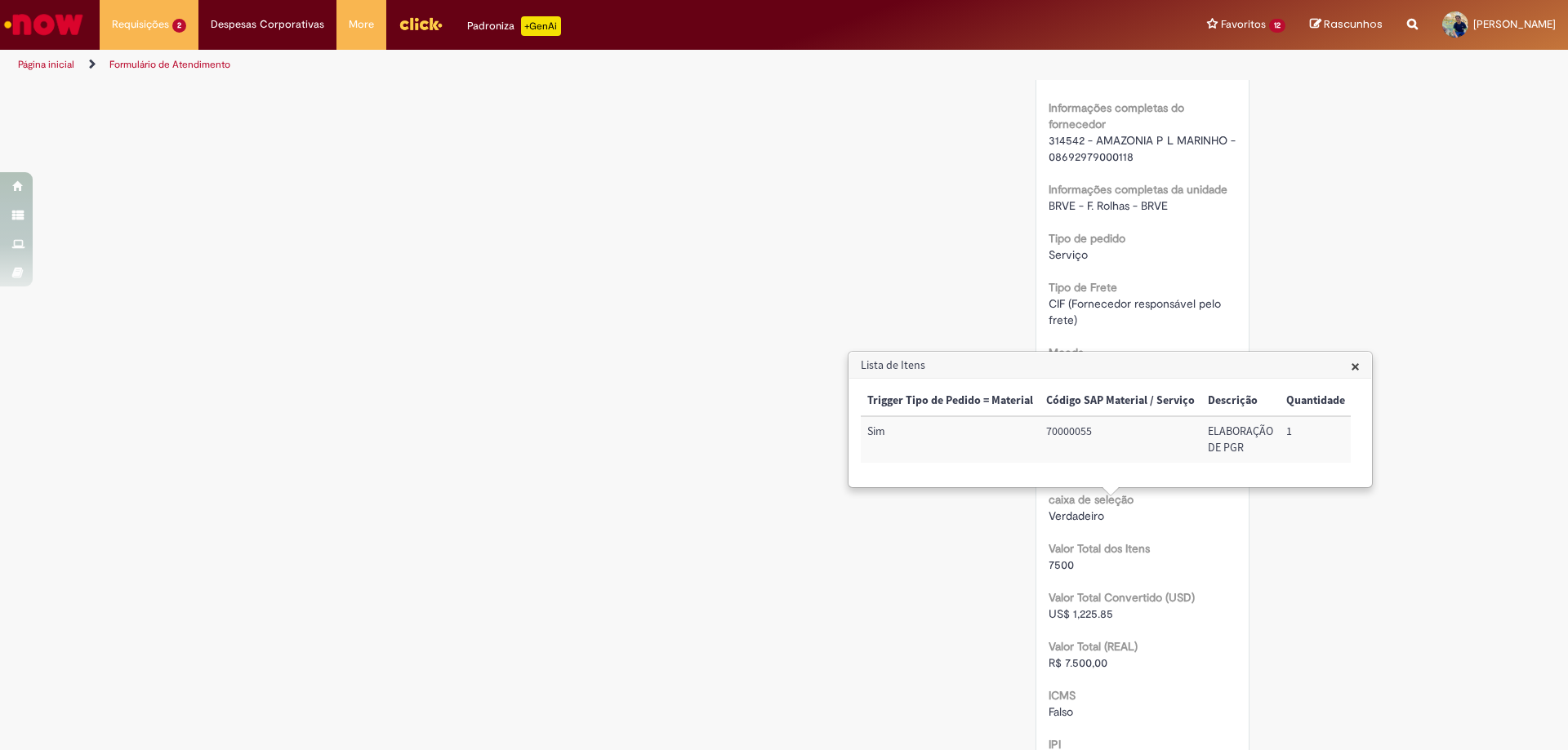
scroll to position [979, 0]
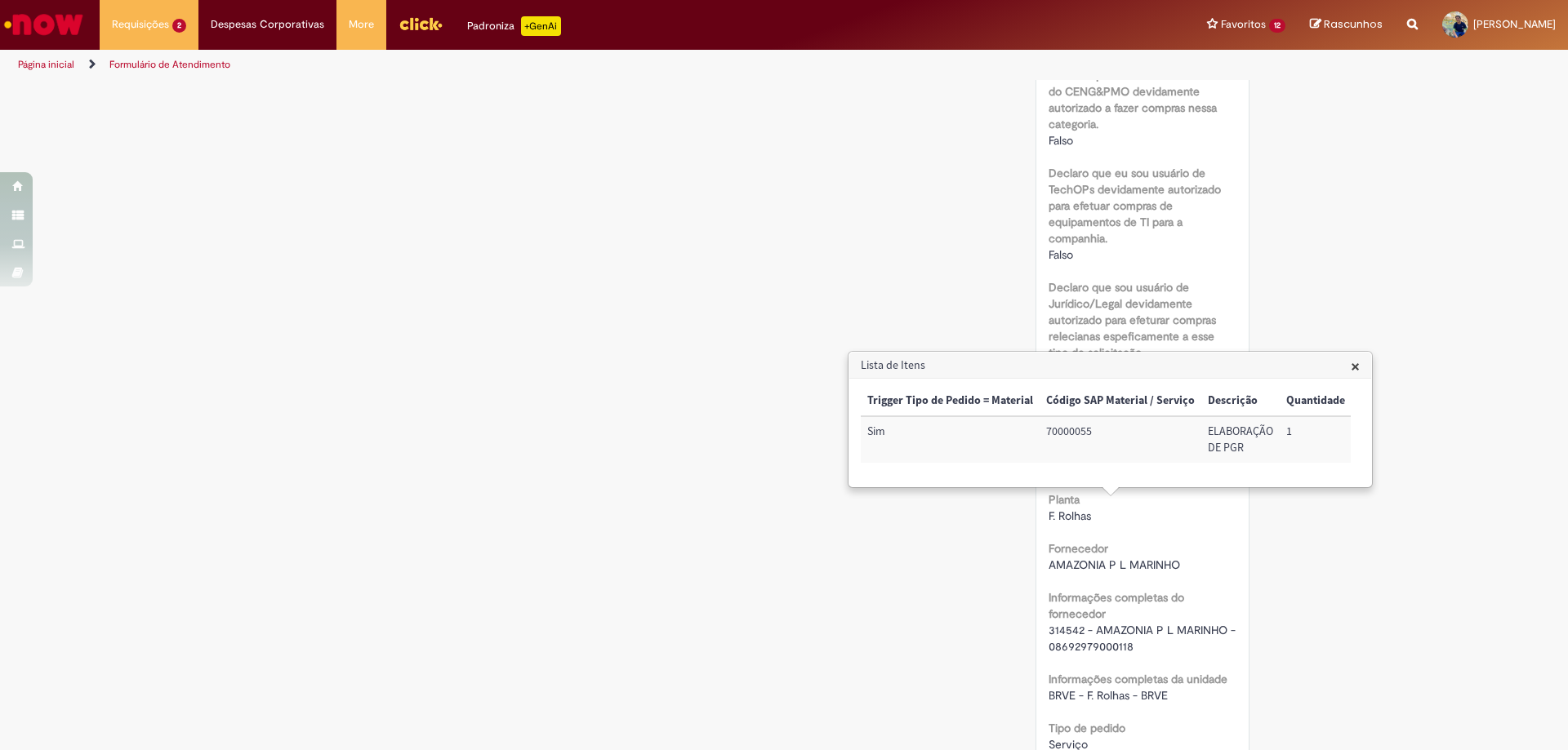
click at [644, 291] on div "Verificar Código de Barras Aguardando Aprovação Aguardando atendimento Em andam…" at bounding box center [784, 498] width 956 height 2792
click at [1344, 371] on h3 "Lista de Itens" at bounding box center [1110, 366] width 522 height 26
click at [1351, 370] on span "×" at bounding box center [1355, 366] width 9 height 22
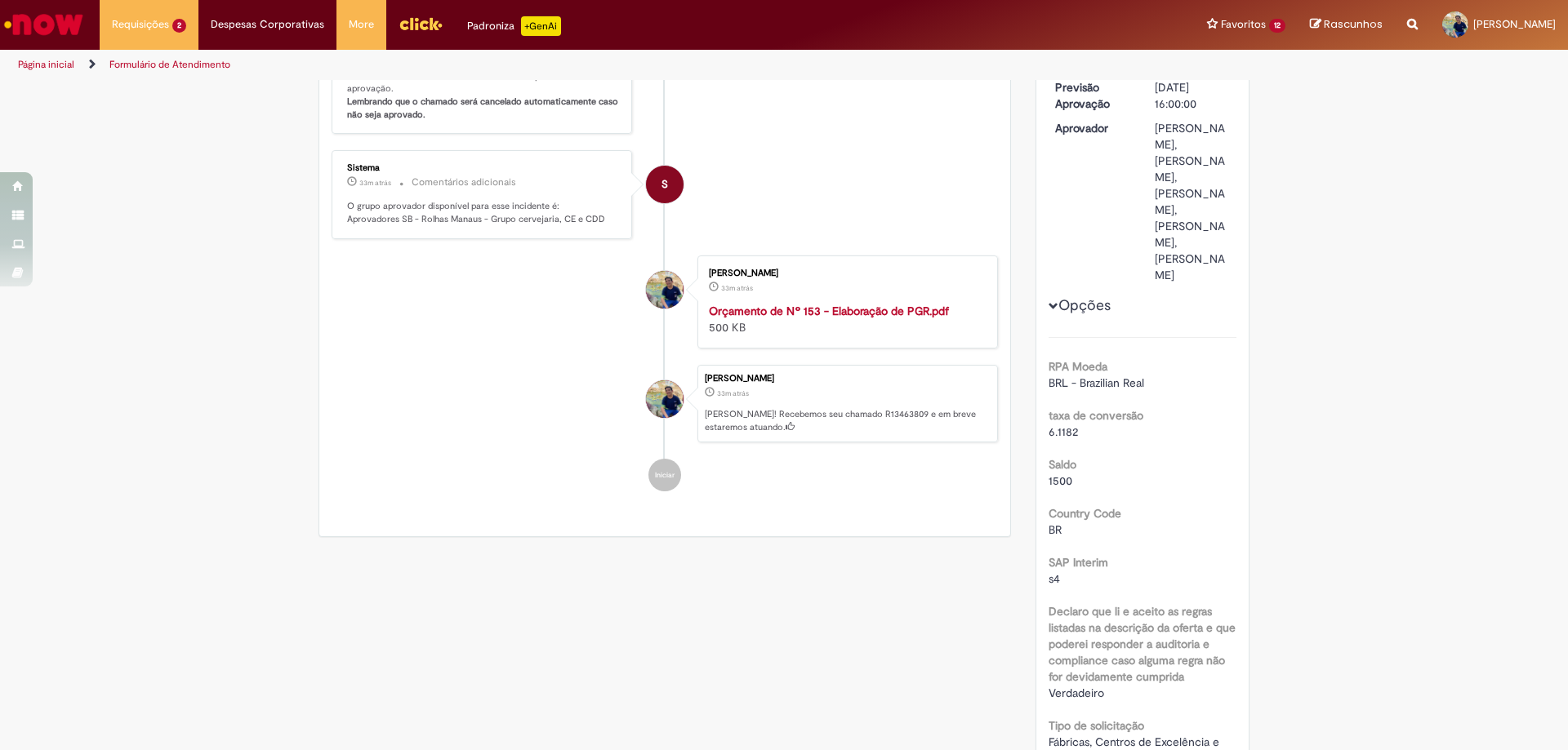
scroll to position [0, 0]
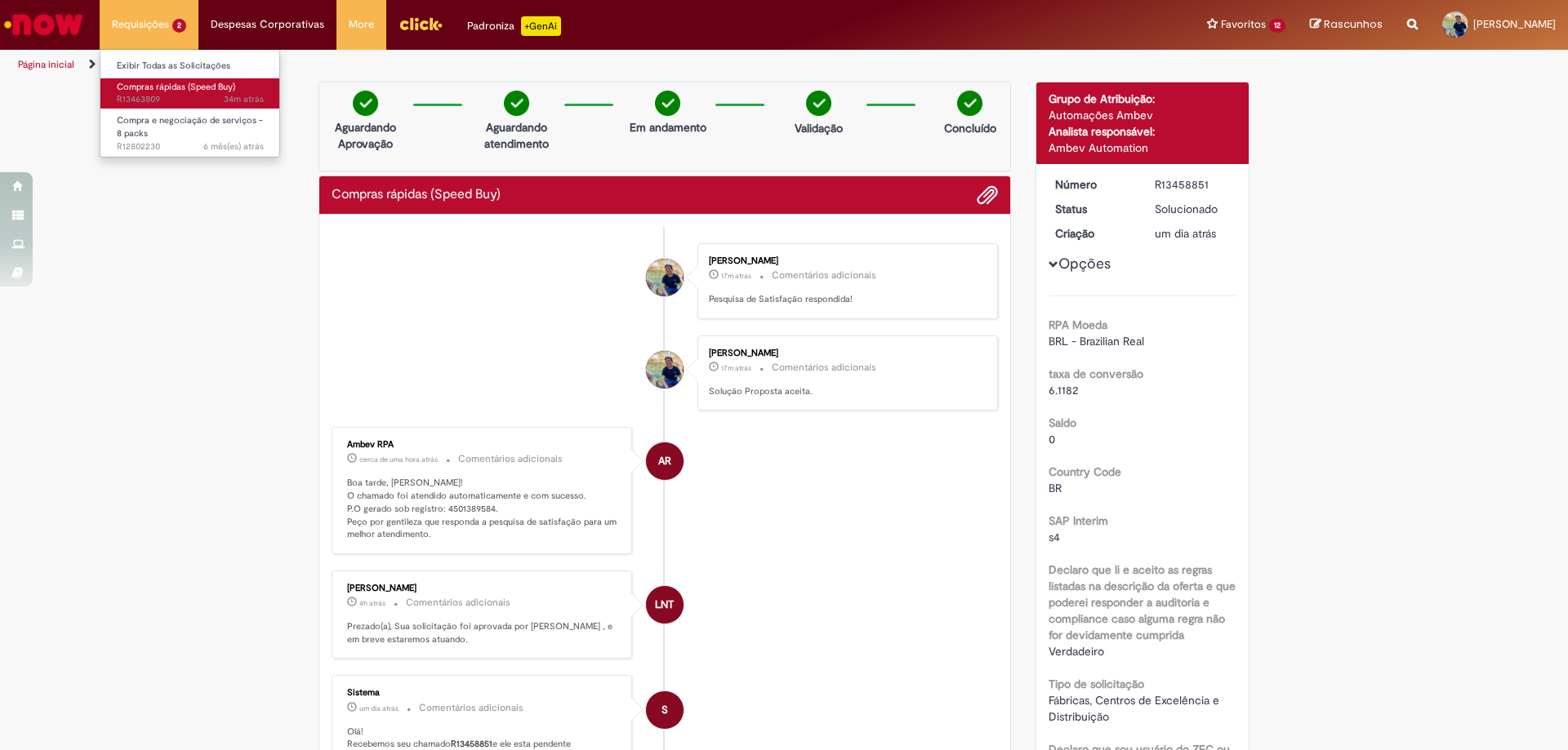
click at [152, 100] on span "34m atrás 34 minutos atrás R13463809" at bounding box center [190, 99] width 147 height 13
